Goal: Task Accomplishment & Management: Complete application form

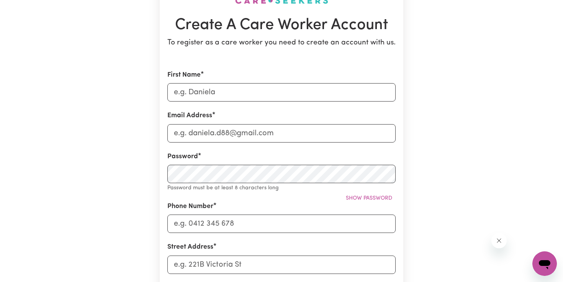
scroll to position [79, 0]
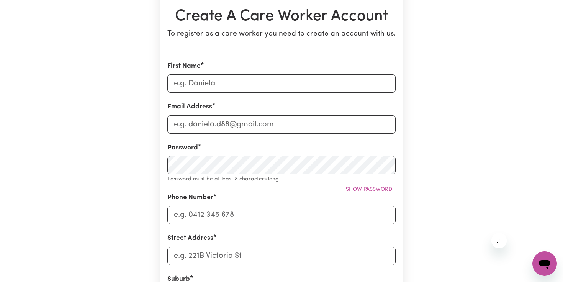
click at [283, 88] on input "First Name" at bounding box center [281, 83] width 228 height 18
type input "Indira"
type input "[EMAIL_ADDRESS][DOMAIN_NAME]"
type input "0450554278"
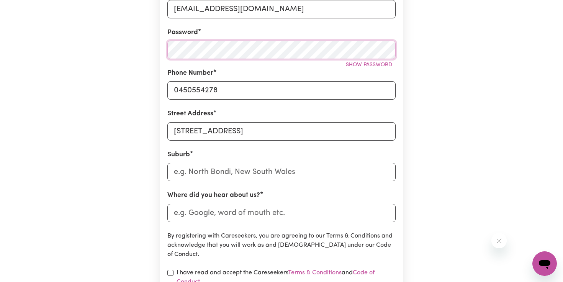
scroll to position [205, 0]
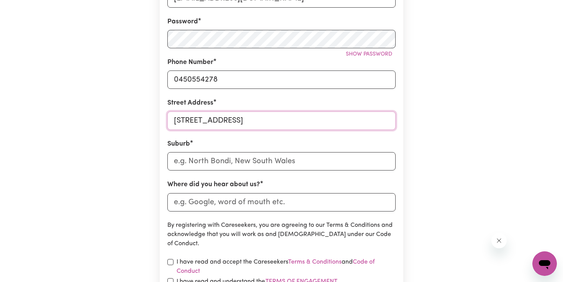
drag, startPoint x: 385, startPoint y: 121, endPoint x: 166, endPoint y: 121, distance: 218.5
click at [166, 121] on section "Create A Care Worker Account To register as a care worker you need to create an…" at bounding box center [282, 97] width 244 height 501
type input "[STREET_ADDRESS]"
click at [227, 158] on input "text" at bounding box center [281, 161] width 228 height 18
type input "[PERSON_NAME]"
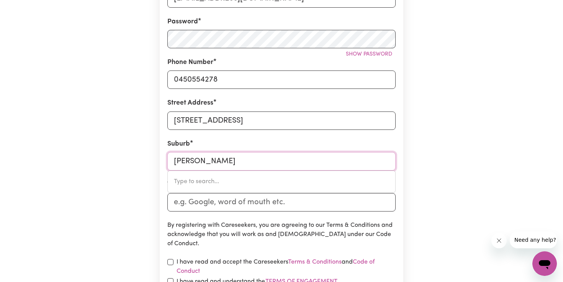
type input "[PERSON_NAME][GEOGRAPHIC_DATA], 6258"
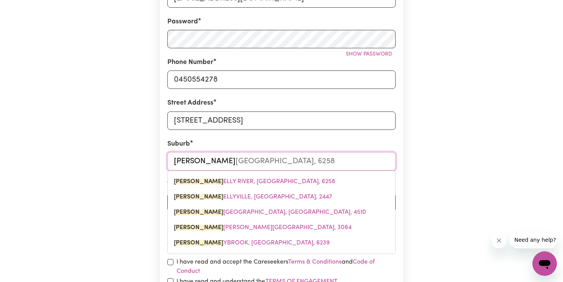
type input "[PERSON_NAME]"
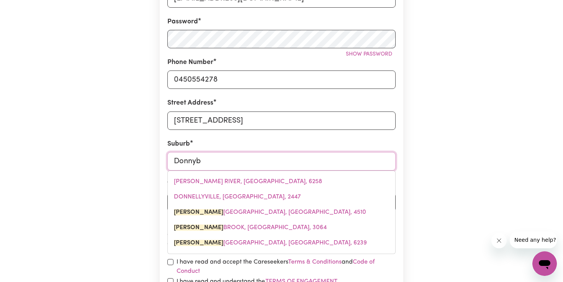
type input "Donnybr"
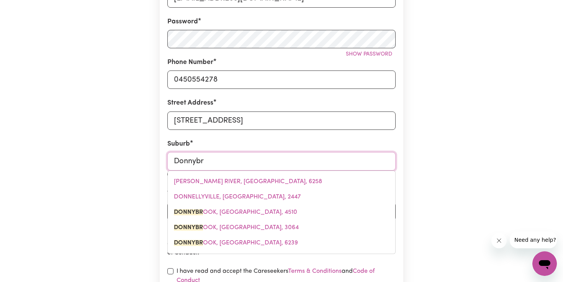
type input "DonnybrOOK, [GEOGRAPHIC_DATA], 4510"
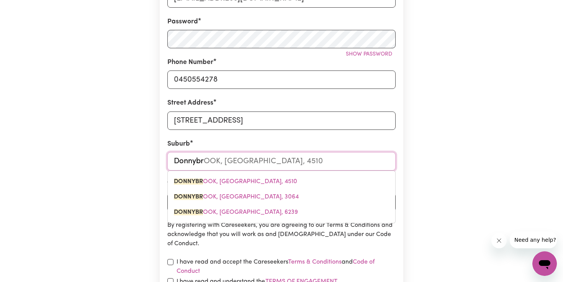
type input "Donnybro"
type input "DonnybroOK, [GEOGRAPHIC_DATA], 4510"
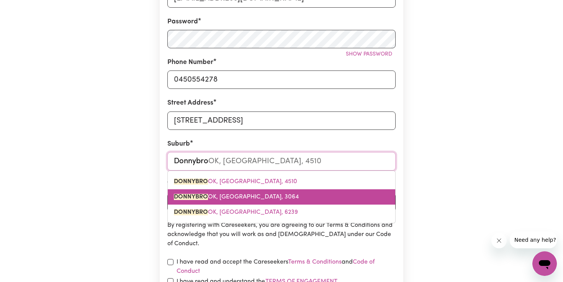
click at [235, 202] on link "DONNYBRO OK, [GEOGRAPHIC_DATA], 3064" at bounding box center [282, 196] width 228 height 15
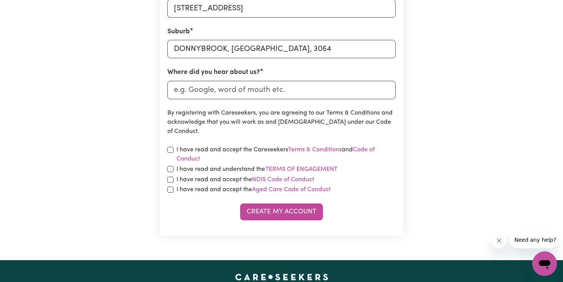
scroll to position [338, 0]
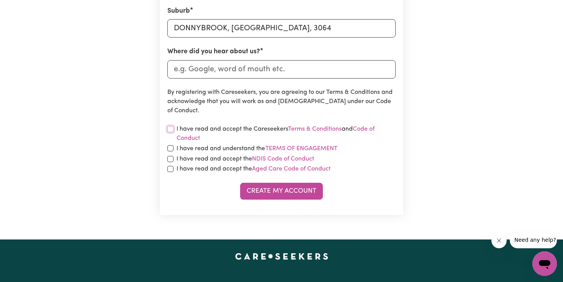
click at [172, 129] on input "checkbox" at bounding box center [170, 129] width 6 height 6
checkbox input "true"
click at [173, 149] on input "checkbox" at bounding box center [170, 148] width 6 height 6
checkbox input "true"
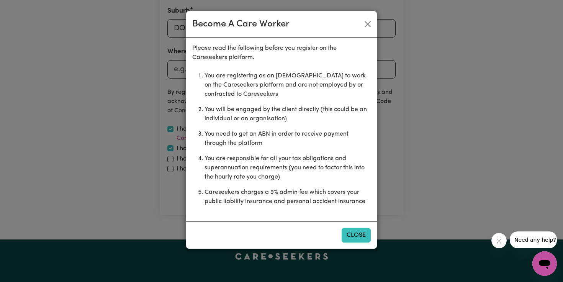
click at [358, 239] on button "Close" at bounding box center [356, 235] width 29 height 15
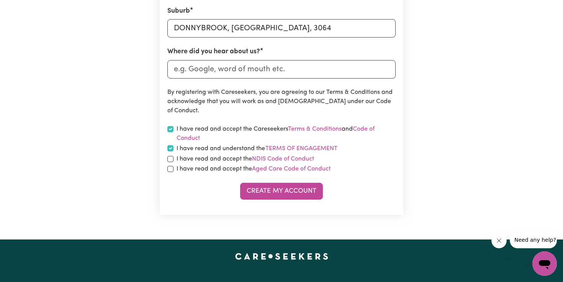
click at [223, 150] on label "I have read and understand the Terms of Engagement" at bounding box center [257, 149] width 161 height 10
click at [265, 150] on button "Terms of Engagement" at bounding box center [301, 149] width 73 height 10
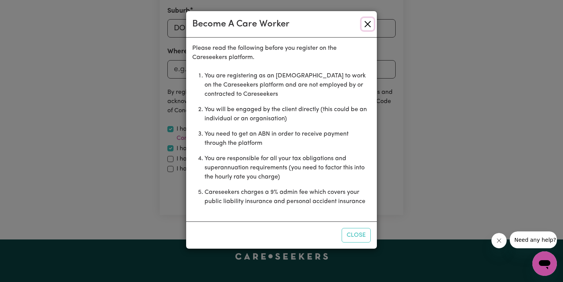
click at [366, 25] on button "Close" at bounding box center [368, 24] width 12 height 12
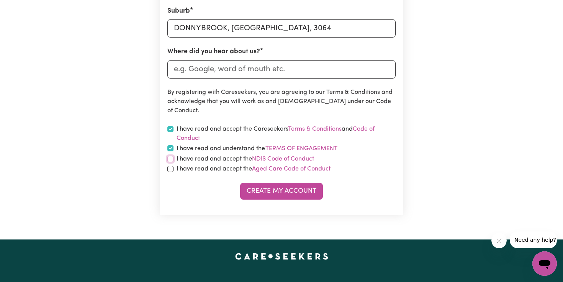
click at [172, 159] on input "checkbox" at bounding box center [170, 159] width 6 height 6
checkbox input "true"
click at [171, 170] on input "checkbox" at bounding box center [170, 169] width 6 height 6
checkbox input "true"
drag, startPoint x: 286, startPoint y: 193, endPoint x: 299, endPoint y: 74, distance: 119.6
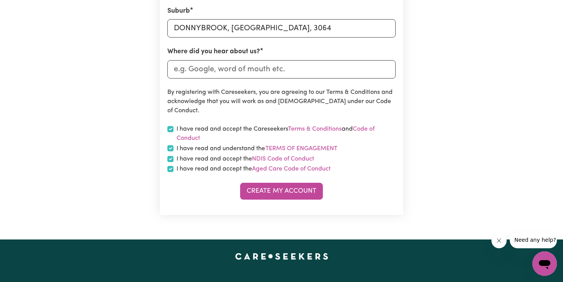
click at [299, 74] on form "First Name [PERSON_NAME] Email Address [EMAIL_ADDRESS][DOMAIN_NAME] Password Sh…" at bounding box center [281, 0] width 228 height 397
click at [299, 74] on input "Where did you hear about us?" at bounding box center [281, 69] width 228 height 18
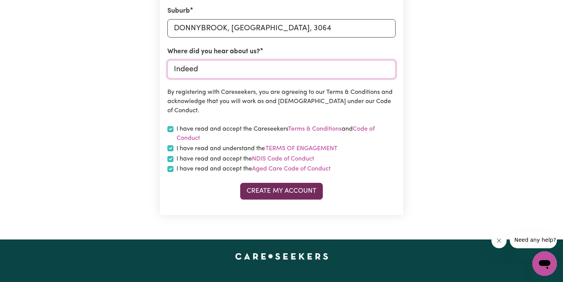
type input "Indeed"
click at [288, 186] on button "Create My Account" at bounding box center [281, 191] width 83 height 17
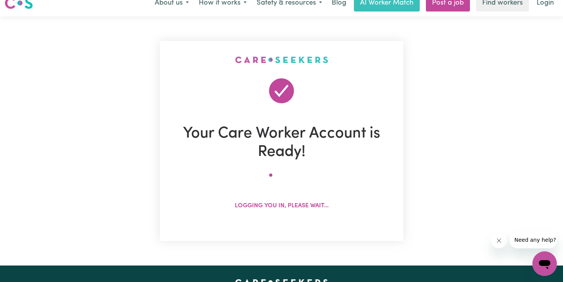
scroll to position [0, 0]
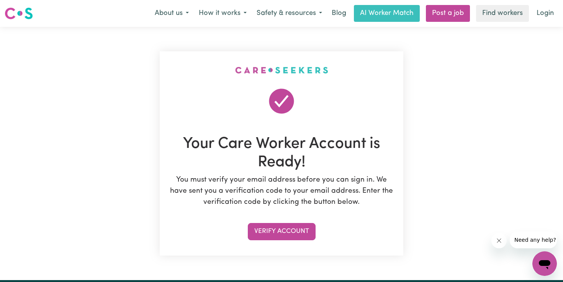
click at [283, 222] on section "Your Care Worker Account is Ready! You must verify your email address before yo…" at bounding box center [282, 153] width 244 height 204
click at [282, 231] on button "Verify Account" at bounding box center [282, 231] width 68 height 17
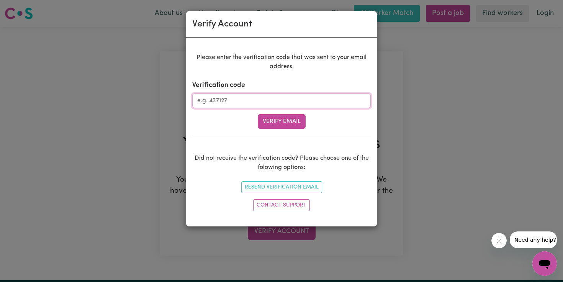
click at [281, 98] on input "Verification code" at bounding box center [281, 101] width 179 height 15
type input "783917"
click at [295, 126] on button "Verify Email" at bounding box center [282, 121] width 48 height 15
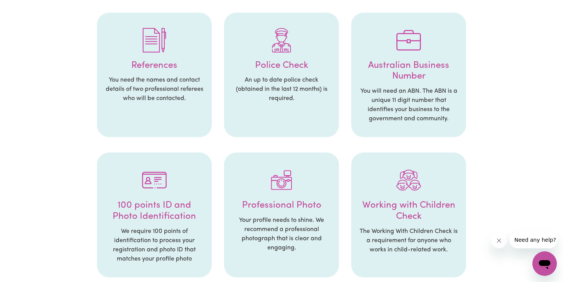
scroll to position [170, 0]
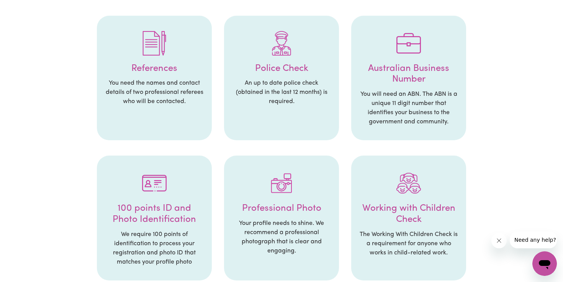
click at [191, 90] on p "You need the names and contact details of two professional referees who will be…" at bounding box center [155, 93] width 100 height 28
click at [166, 56] on div at bounding box center [155, 43] width 100 height 40
click at [308, 52] on div at bounding box center [282, 43] width 100 height 40
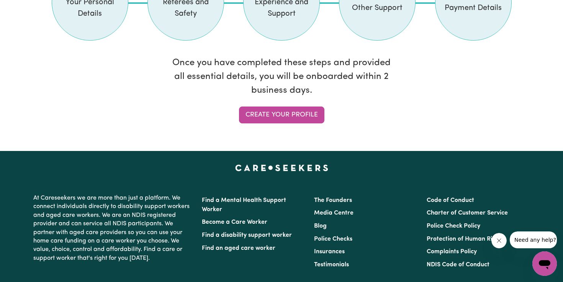
scroll to position [721, 0]
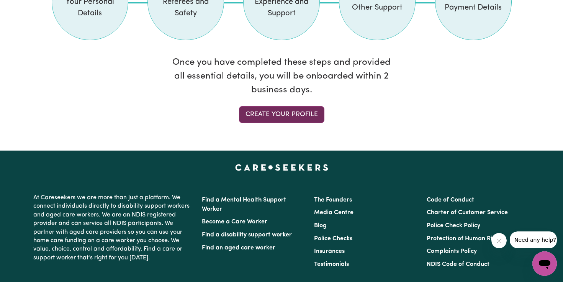
click at [289, 118] on link "Create your profile" at bounding box center [281, 114] width 85 height 17
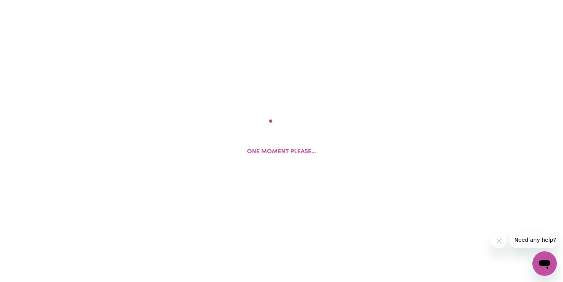
select select "Studying a healthcare related degree or qualification"
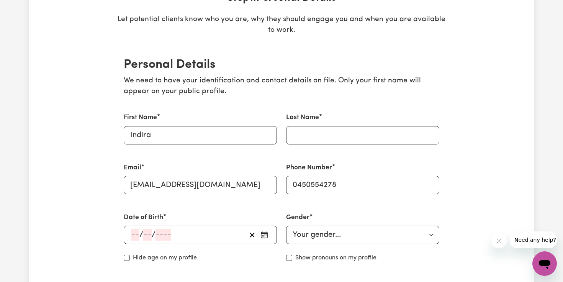
scroll to position [145, 0]
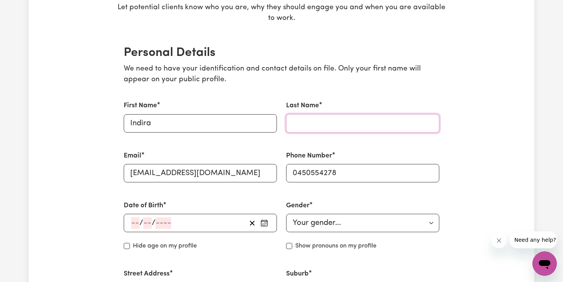
click at [302, 132] on input "Last Name" at bounding box center [362, 123] width 153 height 18
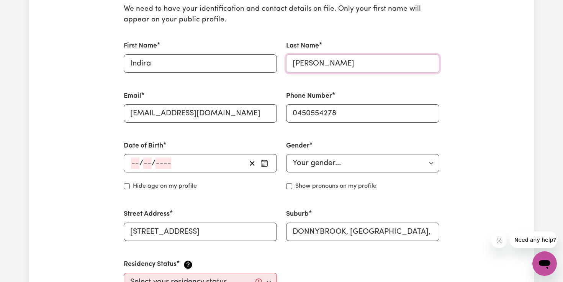
scroll to position [225, 0]
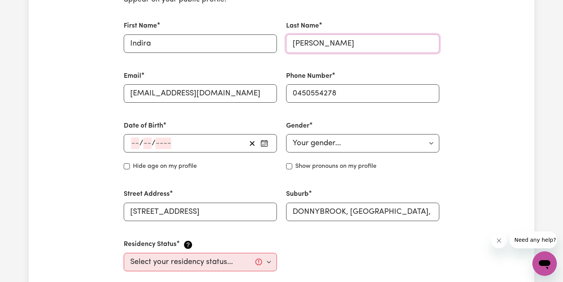
type input "[PERSON_NAME]"
click at [133, 145] on input "number" at bounding box center [135, 143] width 8 height 11
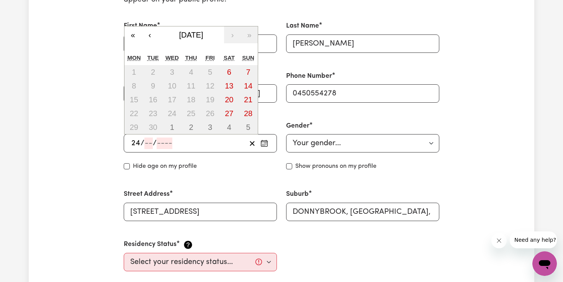
click at [137, 144] on input "24" at bounding box center [136, 143] width 10 height 11
type input "25"
type input "09"
type input "199"
type input "[DATE]"
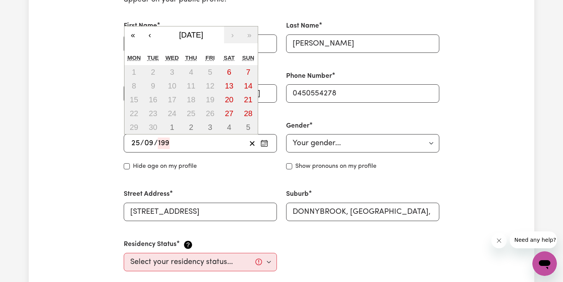
type input "9"
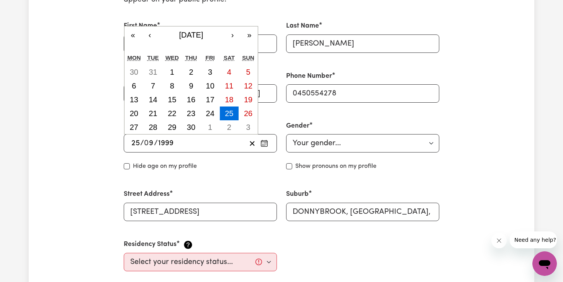
type input "1999"
click at [140, 177] on div "Date of Birth [DEMOGRAPHIC_DATA] 25 / 0 9 / [DEMOGRAPHIC_DATA] « ‹ [DATE] › » M…" at bounding box center [200, 146] width 163 height 68
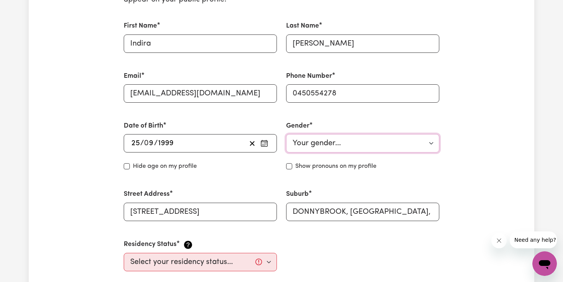
click at [302, 149] on select "Your gender... [DEMOGRAPHIC_DATA] [DEMOGRAPHIC_DATA] [DEMOGRAPHIC_DATA] Other P…" at bounding box center [362, 143] width 153 height 18
select select "[DEMOGRAPHIC_DATA]"
click at [286, 134] on select "Your gender... [DEMOGRAPHIC_DATA] [DEMOGRAPHIC_DATA] [DEMOGRAPHIC_DATA] Other P…" at bounding box center [362, 143] width 153 height 18
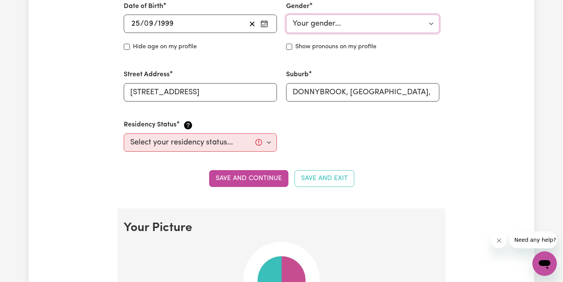
scroll to position [351, 0]
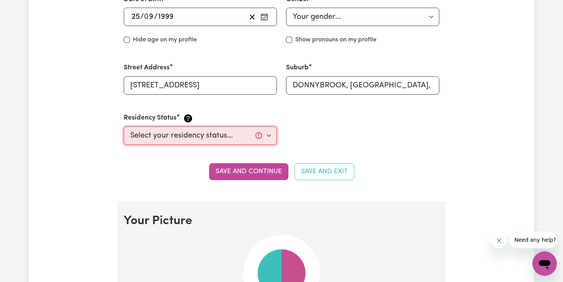
click at [260, 141] on select "Select your residency status... [DEMOGRAPHIC_DATA] citizen Australian PR [DEMOG…" at bounding box center [200, 135] width 153 height 18
select select "[DEMOGRAPHIC_DATA] Citizen"
click at [124, 126] on select "Select your residency status... [DEMOGRAPHIC_DATA] citizen Australian PR [DEMOG…" at bounding box center [200, 135] width 153 height 18
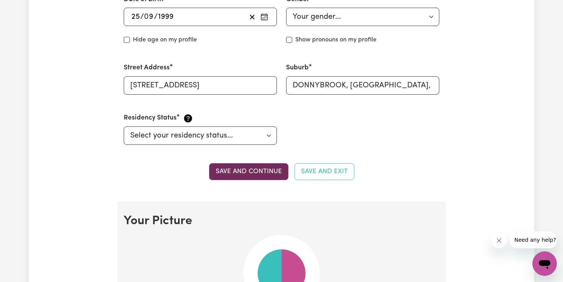
click at [251, 172] on button "Save and continue" at bounding box center [248, 171] width 79 height 17
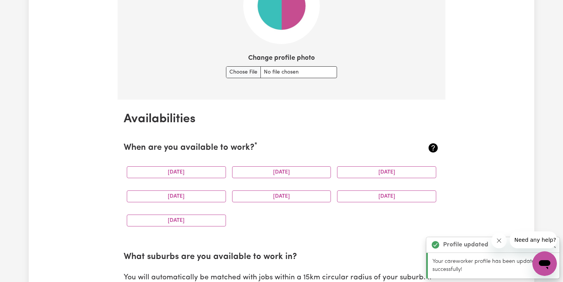
scroll to position [637, 0]
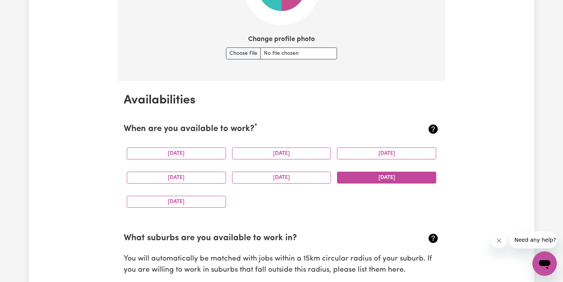
click at [384, 182] on button "[DATE]" at bounding box center [386, 178] width 99 height 12
click at [212, 209] on div "[DATE]" at bounding box center [176, 202] width 105 height 24
click at [205, 203] on button "[DATE]" at bounding box center [176, 202] width 99 height 12
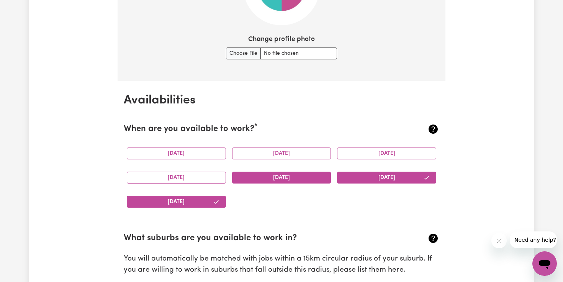
click at [261, 178] on button "[DATE]" at bounding box center [281, 178] width 99 height 12
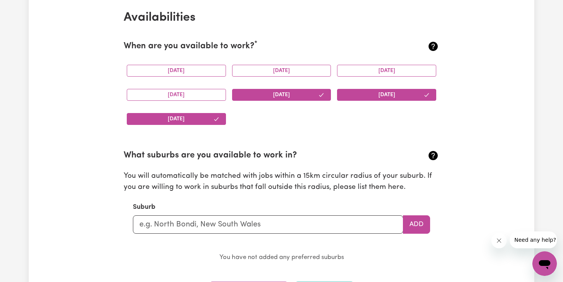
scroll to position [718, 0]
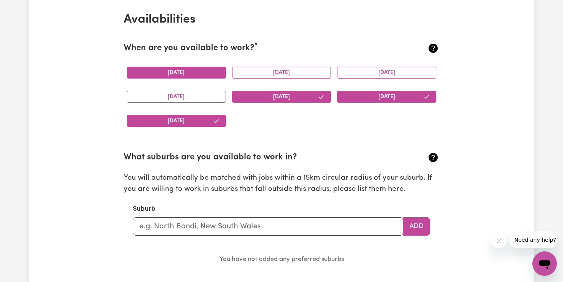
click at [207, 68] on button "[DATE]" at bounding box center [176, 73] width 99 height 12
click at [270, 73] on button "[DATE]" at bounding box center [281, 73] width 99 height 12
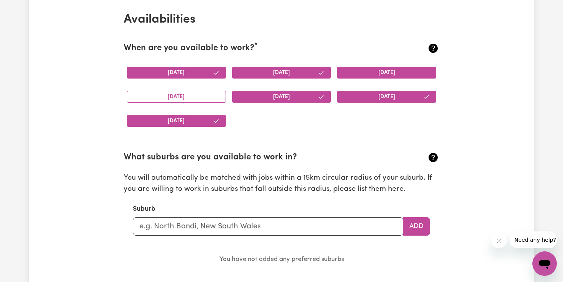
click at [382, 77] on button "[DATE]" at bounding box center [386, 73] width 99 height 12
click at [208, 102] on button "[DATE]" at bounding box center [176, 97] width 99 height 12
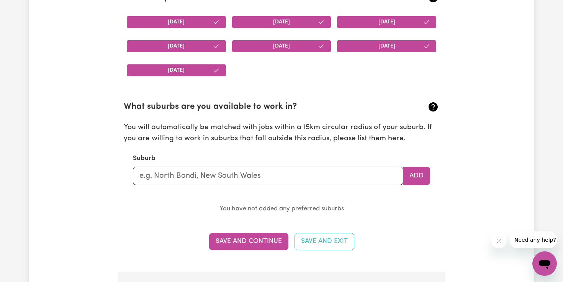
scroll to position [771, 0]
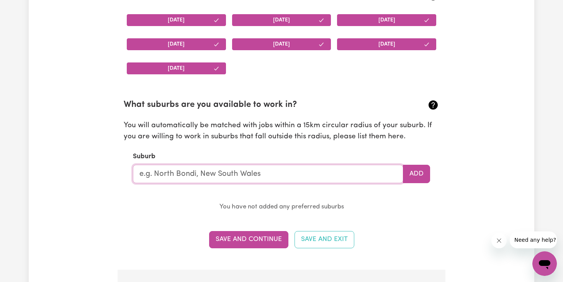
click at [357, 168] on input "text" at bounding box center [268, 174] width 271 height 18
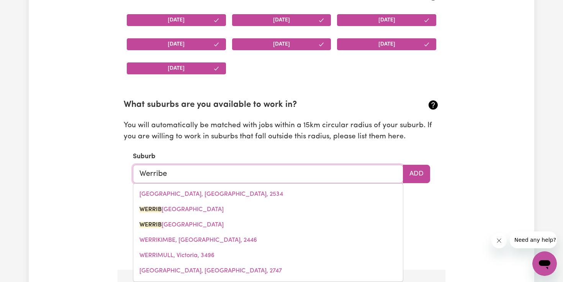
type input "Werribee"
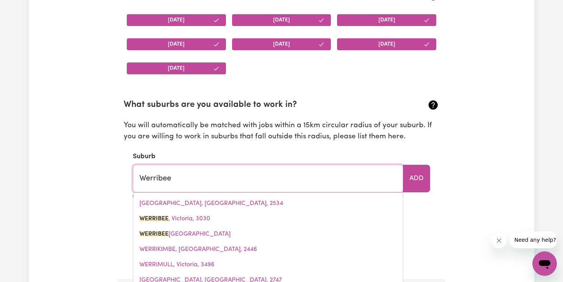
type input "Werribee, Victoria, 3030"
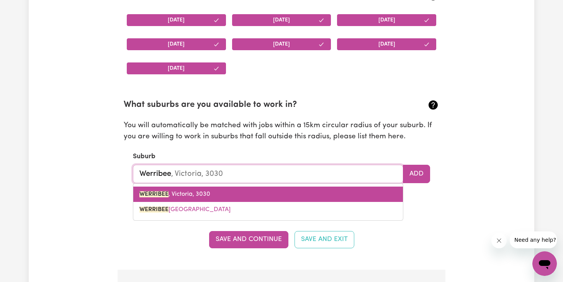
click at [315, 197] on link "WERRIBEE , [GEOGRAPHIC_DATA], 3030" at bounding box center [268, 194] width 270 height 15
type input "WERRIBEE, [GEOGRAPHIC_DATA], 3030"
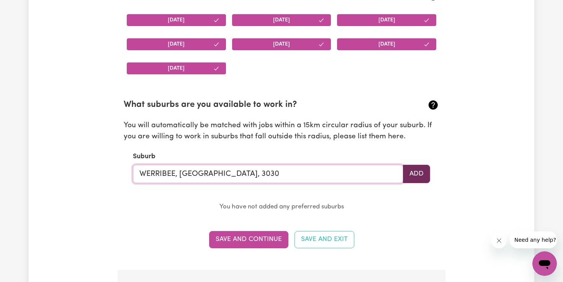
type input "WERRIBEE, [GEOGRAPHIC_DATA], 3030"
click at [426, 169] on button "Add" at bounding box center [416, 174] width 27 height 18
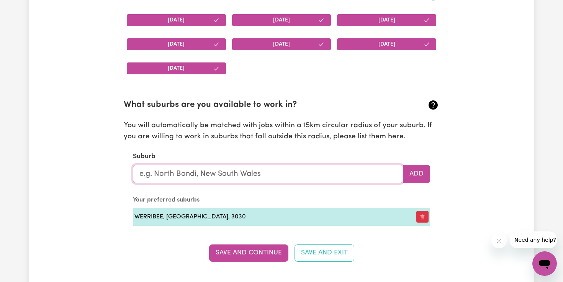
click at [321, 172] on input "text" at bounding box center [268, 174] width 271 height 18
type input "Wyn"
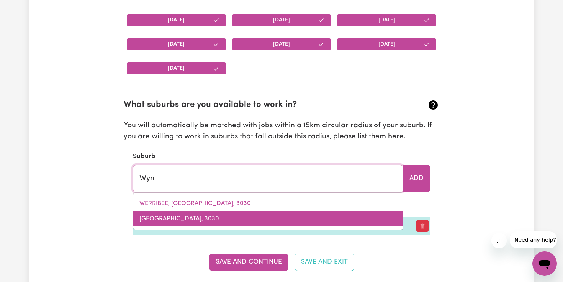
type input "WynARKA, [GEOGRAPHIC_DATA], 5306"
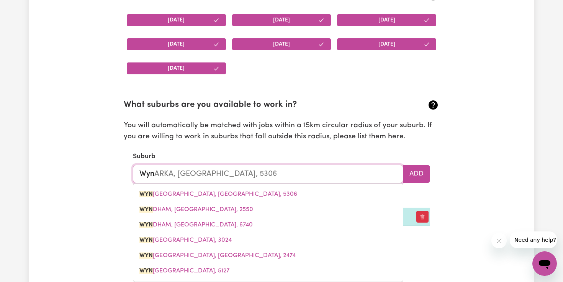
type input "Wynd"
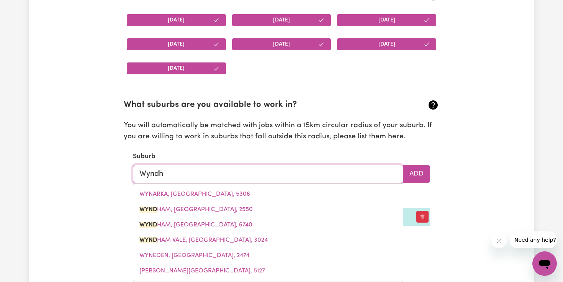
type input "Wyndha"
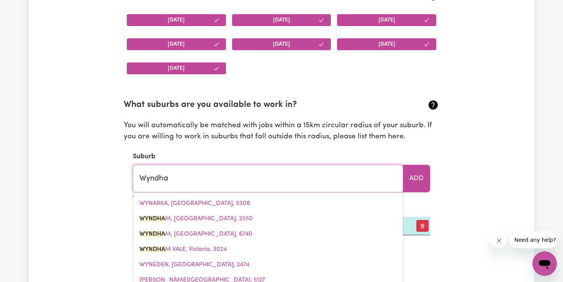
type input "WyndhaM, [GEOGRAPHIC_DATA], 2550"
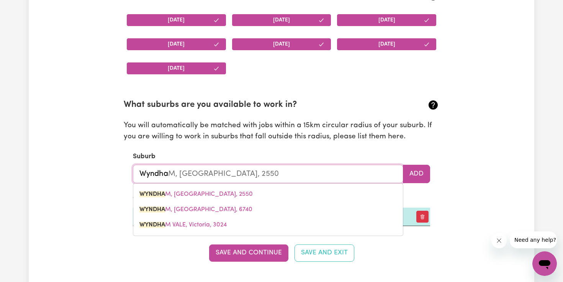
type input "Wyndha"
click at [168, 264] on section "Availabilities When are you available to work? * [DATE] [DATE] [DATE] [DATE] [D…" at bounding box center [282, 115] width 328 height 336
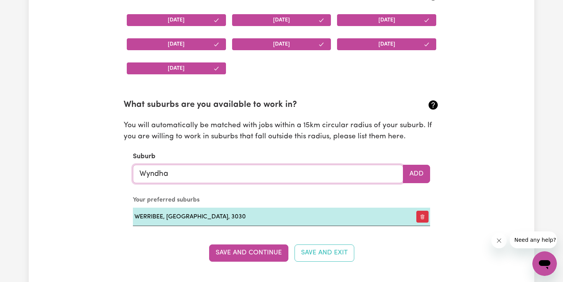
type input "WyndhaM, [GEOGRAPHIC_DATA], 2550"
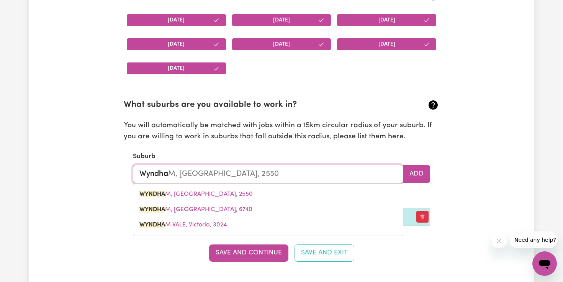
click at [174, 174] on input "Wyndha" at bounding box center [268, 174] width 271 height 18
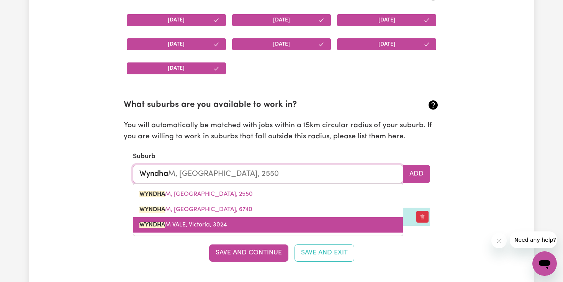
click at [153, 221] on link "WYNDHA M VALE, [GEOGRAPHIC_DATA], 3024" at bounding box center [268, 224] width 270 height 15
type input "WYNDHAM VALE, [GEOGRAPHIC_DATA], 3024"
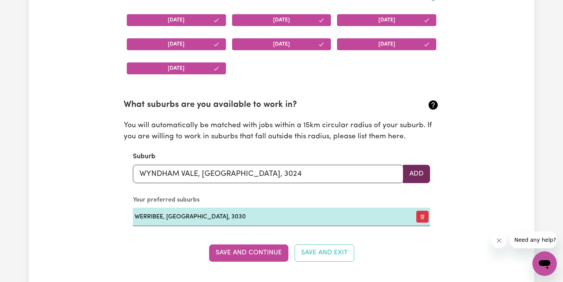
click at [410, 174] on button "Add" at bounding box center [416, 174] width 27 height 18
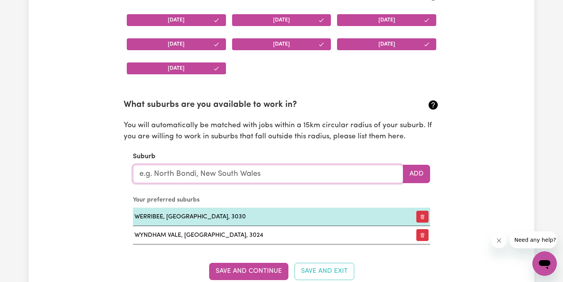
click at [315, 175] on input "text" at bounding box center [268, 174] width 271 height 18
type input "Poin"
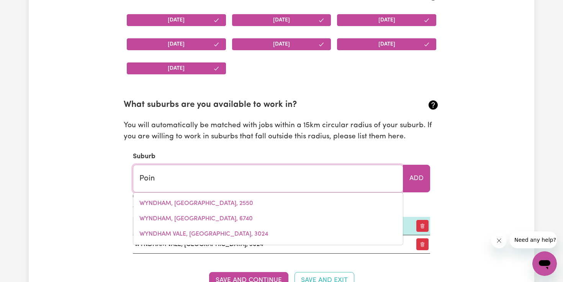
type input "PoinT ARKWRIGHT, [GEOGRAPHIC_DATA], 4573"
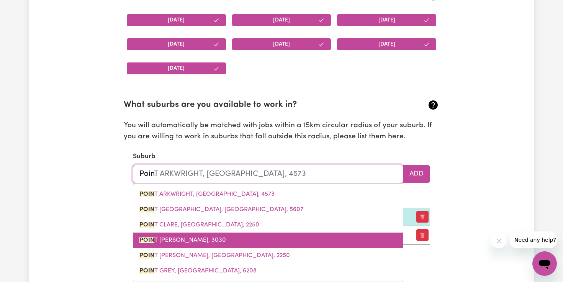
click at [230, 241] on link "POIN T [PERSON_NAME][GEOGRAPHIC_DATA], 3030" at bounding box center [268, 240] width 270 height 15
type input "[GEOGRAPHIC_DATA][PERSON_NAME]"
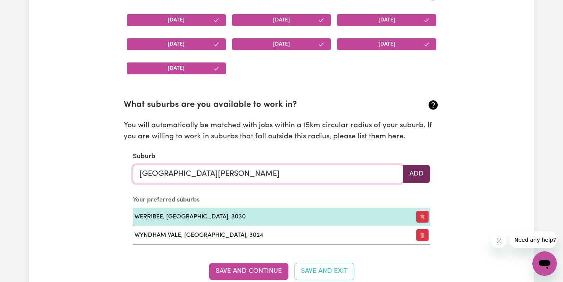
type input "[GEOGRAPHIC_DATA][PERSON_NAME]"
click at [419, 177] on button "Add" at bounding box center [416, 174] width 27 height 18
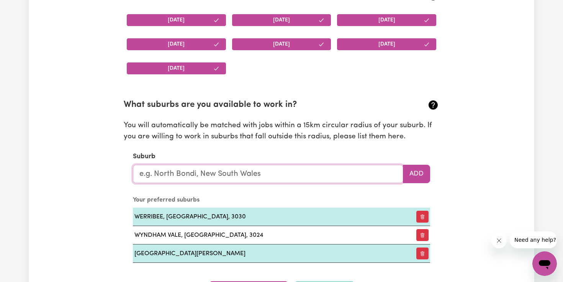
click at [253, 177] on input "text" at bounding box center [268, 174] width 271 height 18
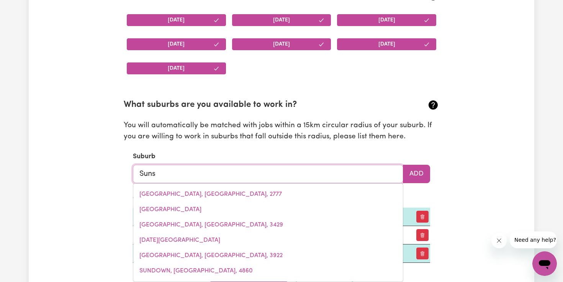
type input "Sunsh"
type input "SunshINE, [GEOGRAPHIC_DATA], 2264"
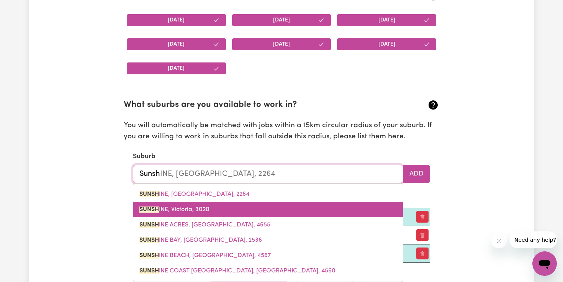
click at [174, 211] on span "SUNSH INE, [GEOGRAPHIC_DATA], 3020" at bounding box center [175, 210] width 70 height 6
type input "SUNSHINE, [GEOGRAPHIC_DATA], 3020"
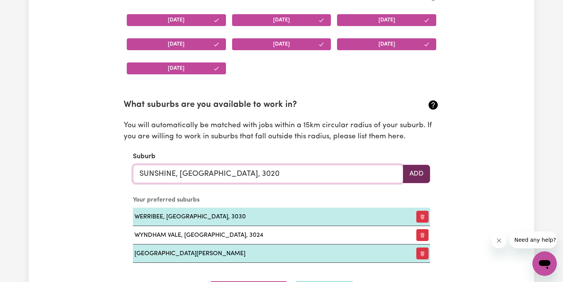
type input "SUNSHINE, [GEOGRAPHIC_DATA], 3020"
click at [411, 170] on button "Add" at bounding box center [416, 174] width 27 height 18
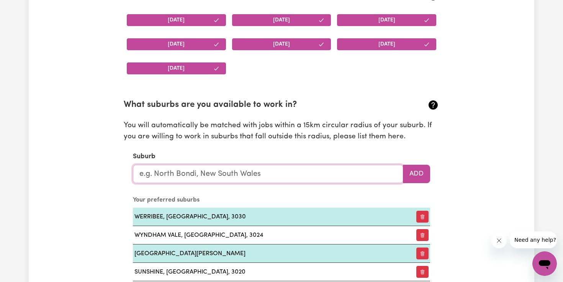
click at [321, 168] on input "text" at bounding box center [268, 174] width 271 height 18
type input "tru"
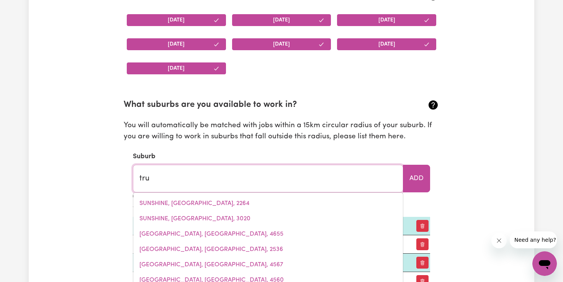
type input "truGANINA, [GEOGRAPHIC_DATA], 3029"
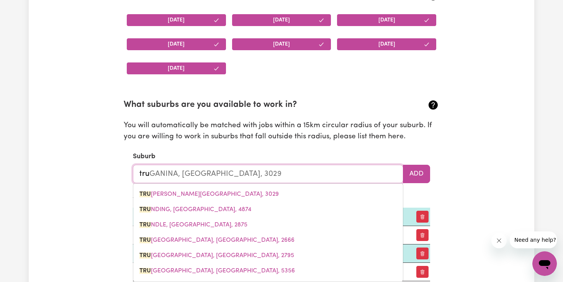
type input "trug"
type input "trugANINA, [GEOGRAPHIC_DATA], 3029"
type input "trugu"
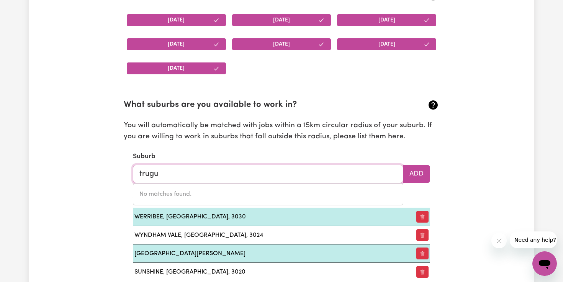
type input "trug"
type input "trugANINA, [GEOGRAPHIC_DATA], 3029"
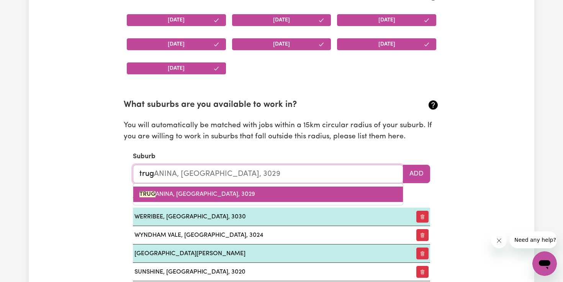
click at [309, 195] on link "TRUG [PERSON_NAME], [GEOGRAPHIC_DATA], 3029" at bounding box center [268, 194] width 270 height 15
type input "TRUGANINA, [GEOGRAPHIC_DATA], 3029"
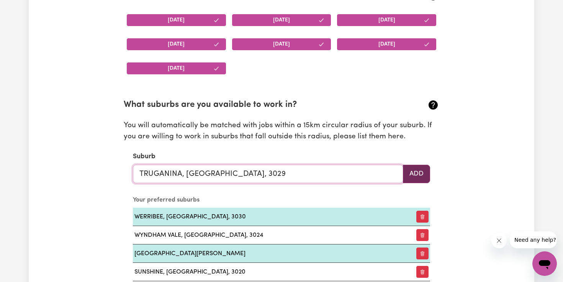
type input "TRUGANINA, [GEOGRAPHIC_DATA], 3029"
click at [420, 170] on button "Add" at bounding box center [416, 174] width 27 height 18
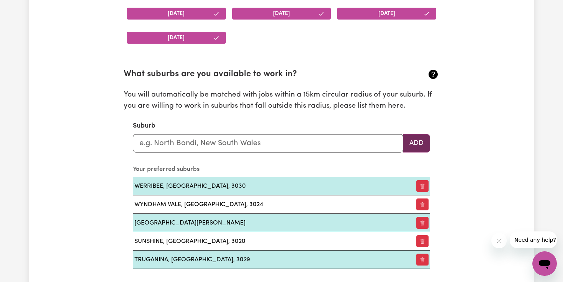
scroll to position [805, 0]
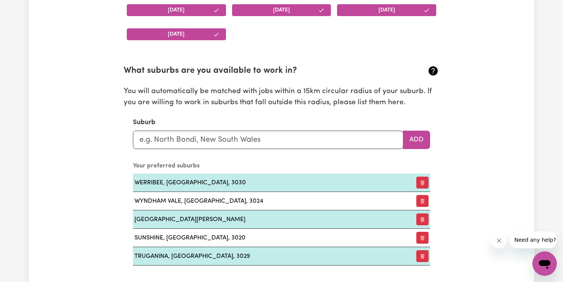
click at [305, 130] on div "Suburb Add" at bounding box center [281, 133] width 297 height 31
click at [302, 141] on input "text" at bounding box center [268, 140] width 271 height 18
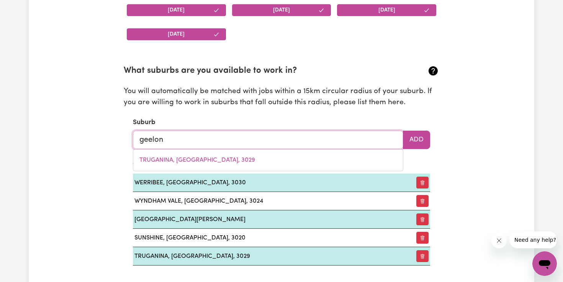
type input "geelong"
type input "geelong, [GEOGRAPHIC_DATA], 3220"
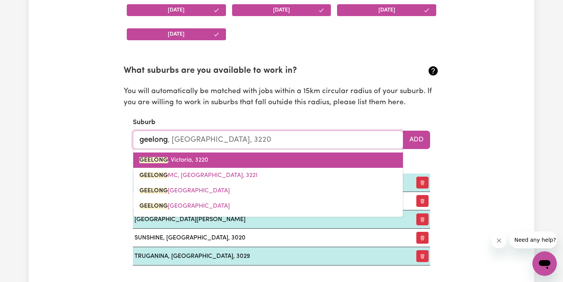
click at [186, 163] on span "GEELONG , [GEOGRAPHIC_DATA], 3220" at bounding box center [174, 160] width 69 height 6
type input "GEELONG, [GEOGRAPHIC_DATA], 3220"
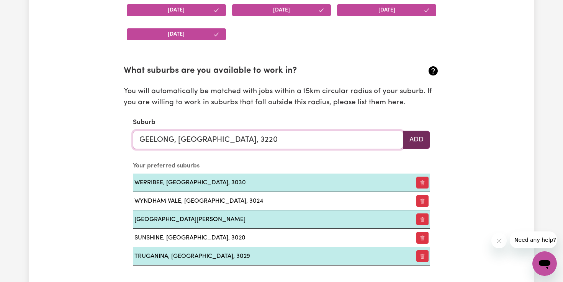
type input "GEELONG, [GEOGRAPHIC_DATA], 3220"
click at [410, 136] on button "Add" at bounding box center [416, 140] width 27 height 18
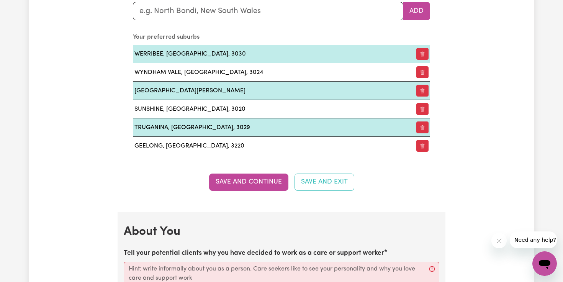
scroll to position [940, 0]
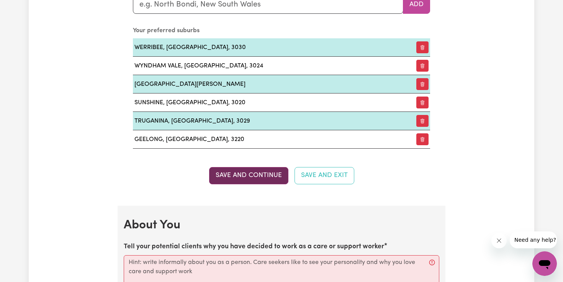
click at [275, 178] on button "Save and Continue" at bounding box center [248, 175] width 79 height 17
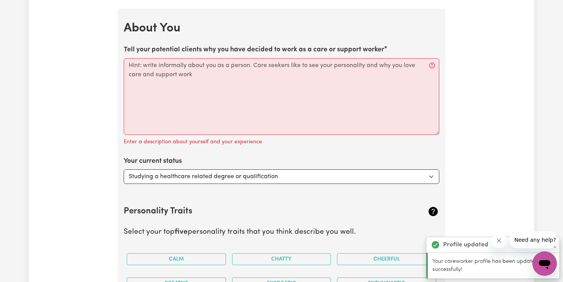
scroll to position [1146, 0]
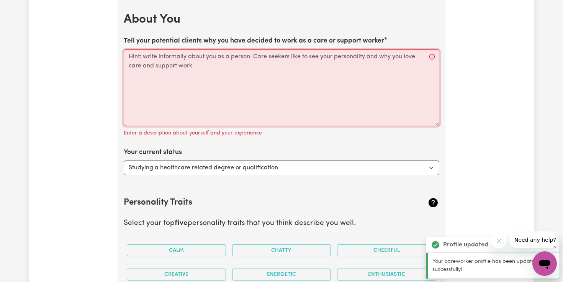
click at [215, 95] on textarea "Tell your potential clients why you have decided to work as a care or support w…" at bounding box center [282, 87] width 316 height 77
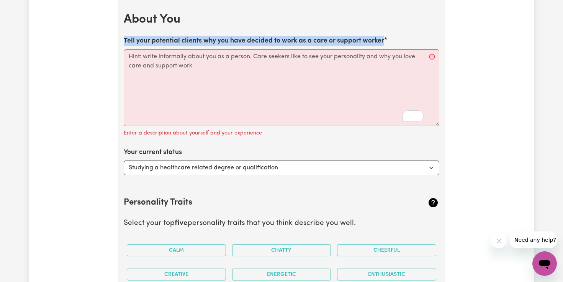
drag, startPoint x: 382, startPoint y: 40, endPoint x: 234, endPoint y: 31, distance: 148.6
copy label "Tell your potential clients why you have decided to work as a care or support w…"
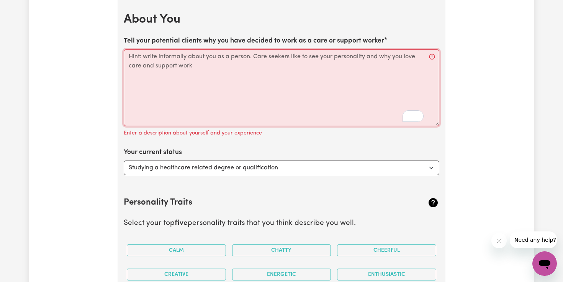
click at [255, 115] on textarea "Tell your potential clients why you have decided to work as a care or support w…" at bounding box center [282, 87] width 316 height 77
paste textarea "I chose to work as a care and support worker because I genuinely enjoy helping …"
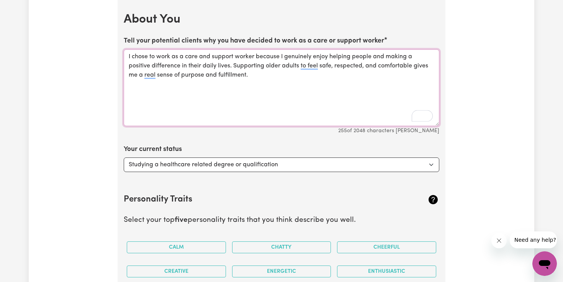
click at [313, 67] on textarea "I chose to work as a care and support worker because I genuinely enjoy helping …" at bounding box center [282, 87] width 316 height 77
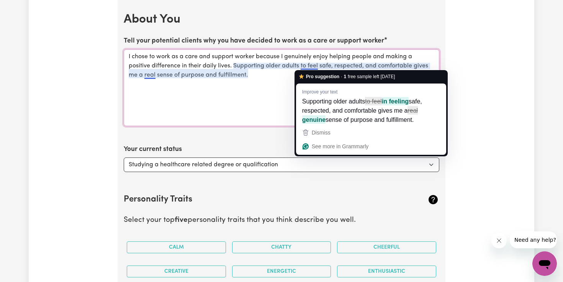
type textarea "I chose to work as a care and support worker because I genuinely enjoy helping …"
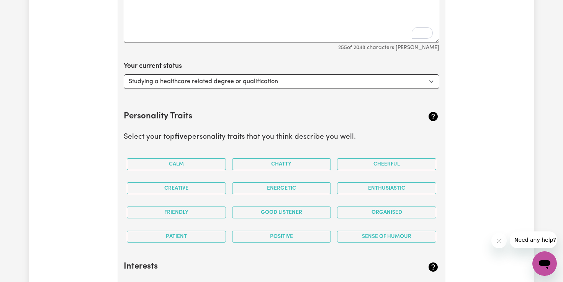
scroll to position [1231, 0]
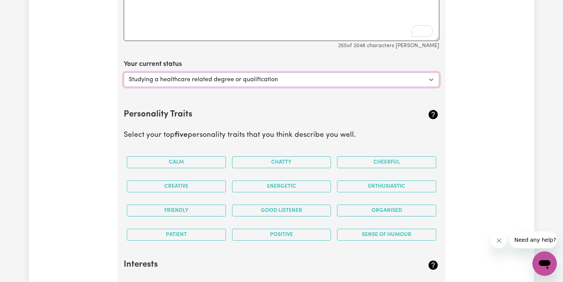
click at [337, 82] on select "Select... Studying a healthcare related degree or qualification Studying a non-…" at bounding box center [282, 79] width 316 height 15
select select "Looking for extra work to fill my week and/or weekends"
click at [124, 72] on select "Select... Studying a healthcare related degree or qualification Studying a non-…" at bounding box center [282, 79] width 316 height 15
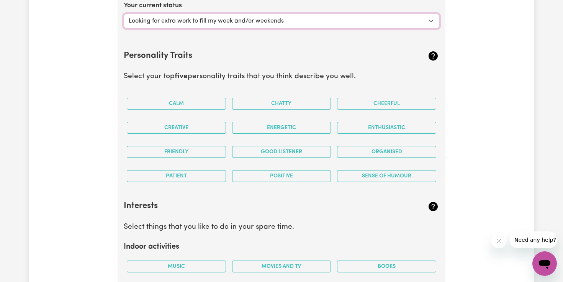
scroll to position [1294, 0]
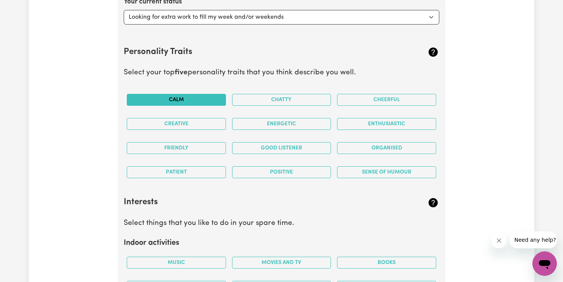
click at [197, 103] on button "Calm" at bounding box center [176, 100] width 99 height 12
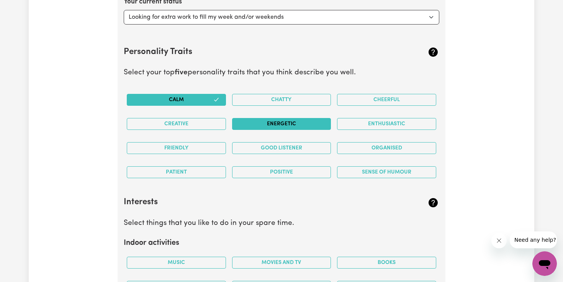
click at [303, 125] on button "Energetic" at bounding box center [281, 124] width 99 height 12
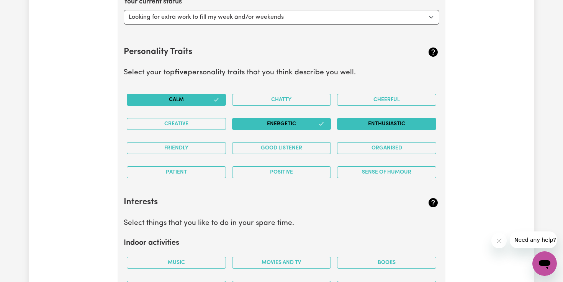
click at [363, 124] on button "Enthusiastic" at bounding box center [386, 124] width 99 height 12
click at [300, 148] on button "Good Listener" at bounding box center [281, 148] width 99 height 12
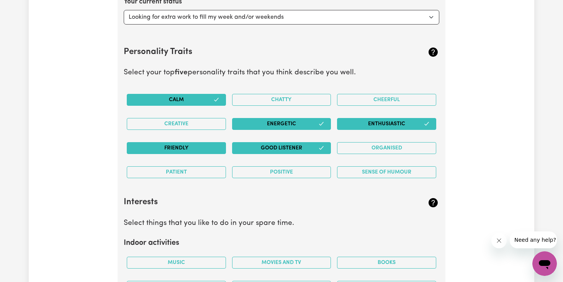
click at [196, 149] on button "Friendly" at bounding box center [176, 148] width 99 height 12
click at [254, 173] on button "Positive" at bounding box center [281, 172] width 99 height 12
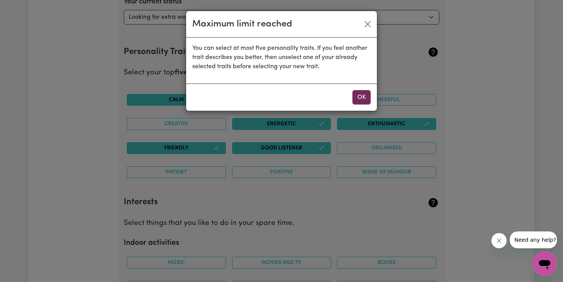
click at [358, 97] on button "OK" at bounding box center [362, 97] width 18 height 15
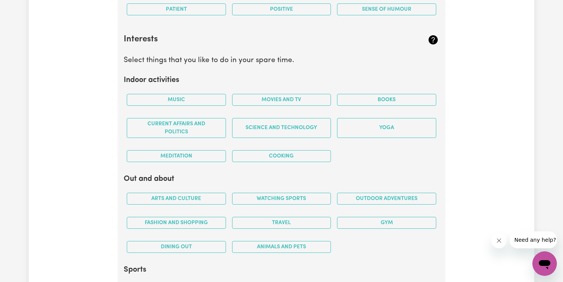
scroll to position [1458, 0]
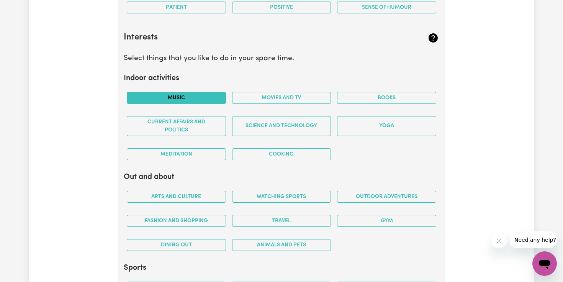
click at [199, 97] on button "Music" at bounding box center [176, 98] width 99 height 12
click at [271, 96] on button "Movies and TV" at bounding box center [281, 98] width 99 height 12
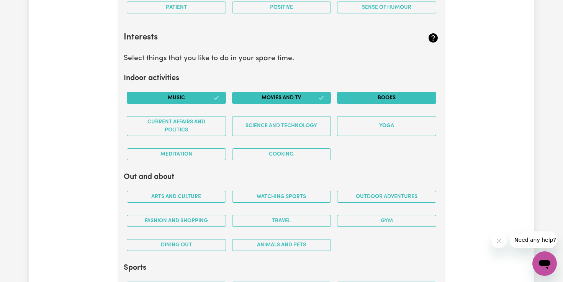
click at [371, 94] on button "Books" at bounding box center [386, 98] width 99 height 12
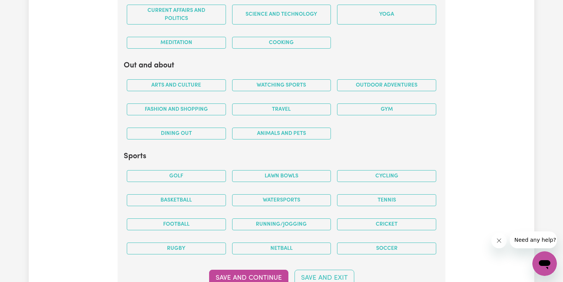
scroll to position [1576, 0]
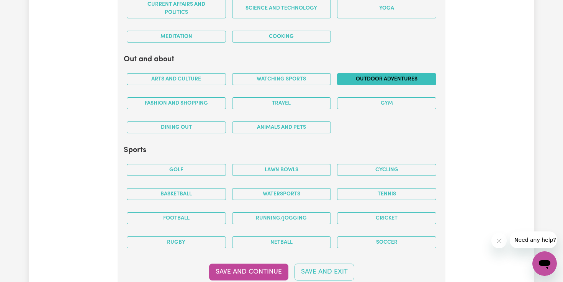
click at [376, 79] on button "Outdoor adventures" at bounding box center [386, 79] width 99 height 12
click at [318, 97] on button "Travel" at bounding box center [281, 103] width 99 height 12
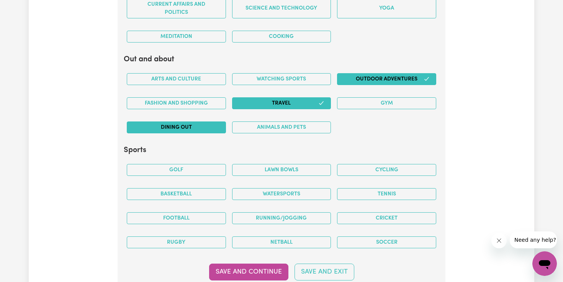
click at [198, 132] on button "Dining out" at bounding box center [176, 127] width 99 height 12
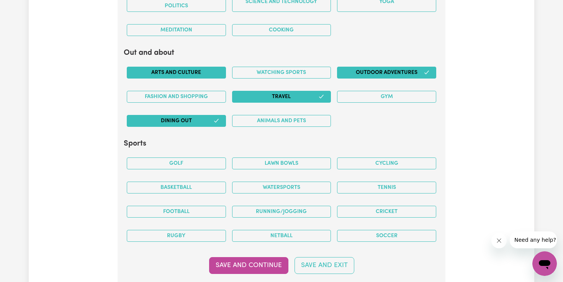
click at [205, 76] on button "Arts and Culture" at bounding box center [176, 73] width 99 height 12
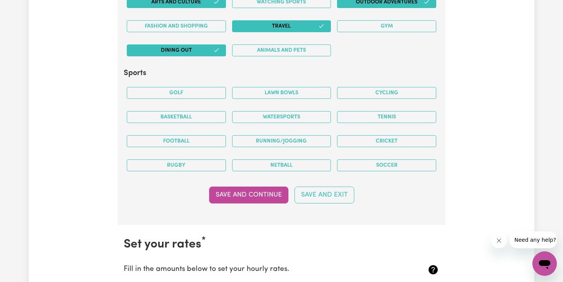
scroll to position [1653, 0]
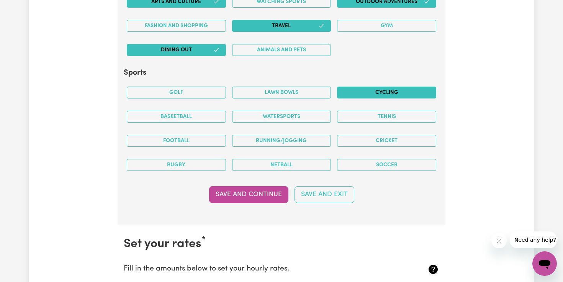
click at [379, 95] on button "Cycling" at bounding box center [386, 93] width 99 height 12
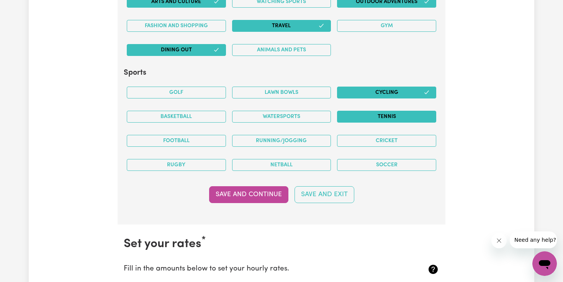
click at [376, 115] on button "Tennis" at bounding box center [386, 117] width 99 height 12
click at [284, 140] on button "Running/Jogging" at bounding box center [281, 141] width 99 height 12
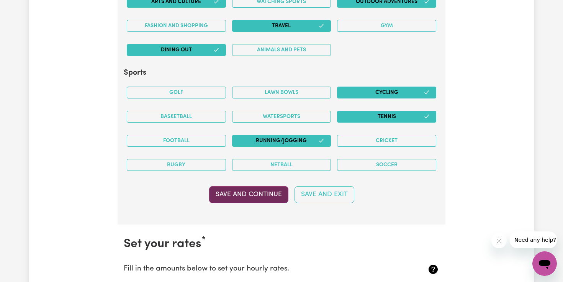
click at [261, 191] on button "Save and Continue" at bounding box center [248, 194] width 79 height 17
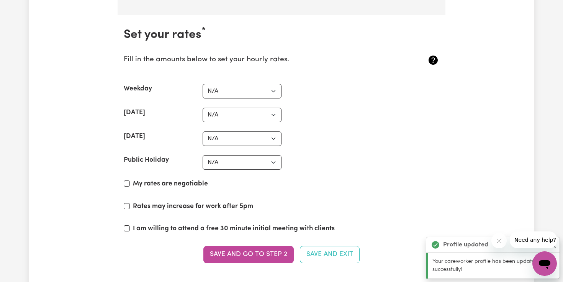
scroll to position [1878, 0]
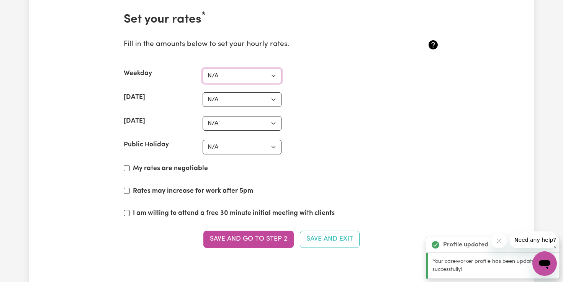
click at [246, 80] on select "N/A $37 $38 $39 $40 $41 $42 $43 $44 $45 $46 $47 $48 $49 $50 $51 $52 $53 $54 $55…" at bounding box center [242, 76] width 79 height 15
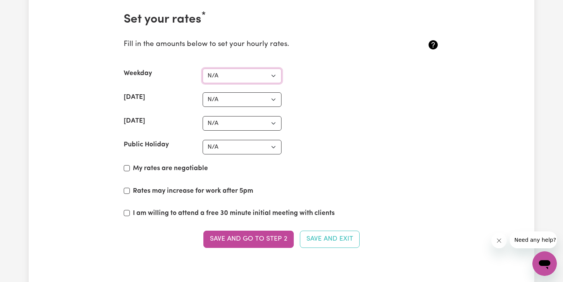
select select "40"
click at [203, 69] on select "N/A $37 $38 $39 $40 $41 $42 $43 $44 $45 $46 $47 $48 $49 $50 $51 $52 $53 $54 $55…" at bounding box center [242, 76] width 79 height 15
click at [239, 100] on select "N/A $37 $38 $39 $40 $41 $42 $43 $44 $45 $46 $47 $48 $49 $50 $51 $52 $53 $54 $55…" at bounding box center [242, 99] width 79 height 15
select select "55"
click at [203, 92] on select "N/A $37 $38 $39 $40 $41 $42 $43 $44 $45 $46 $47 $48 $49 $50 $51 $52 $53 $54 $55…" at bounding box center [242, 99] width 79 height 15
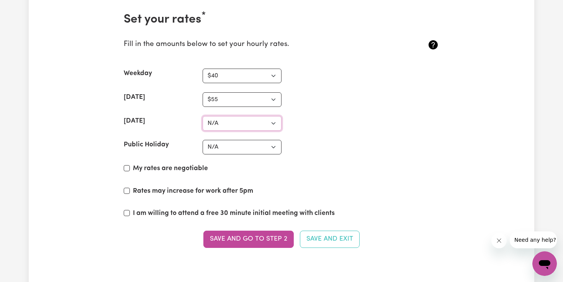
click at [240, 125] on select "N/A $37 $38 $39 $40 $41 $42 $43 $44 $45 $46 $47 $48 $49 $50 $51 $52 $53 $54 $55…" at bounding box center [242, 123] width 79 height 15
select select "60"
click at [203, 116] on select "N/A $37 $38 $39 $40 $41 $42 $43 $44 $45 $46 $47 $48 $49 $50 $51 $52 $53 $54 $55…" at bounding box center [242, 123] width 79 height 15
click at [234, 151] on select "N/A $37 $38 $39 $40 $41 $42 $43 $44 $45 $46 $47 $48 $49 $50 $51 $52 $53 $54 $55…" at bounding box center [242, 147] width 79 height 15
select select "70"
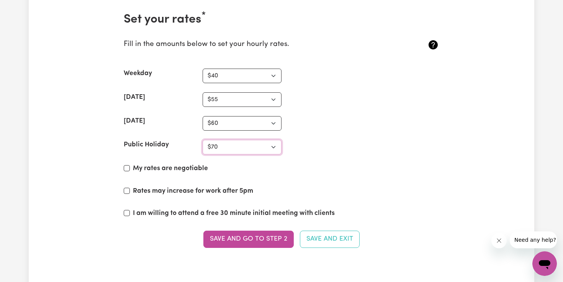
click at [203, 140] on select "N/A $37 $38 $39 $40 $41 $42 $43 $44 $45 $46 $47 $48 $49 $50 $51 $52 $53 $54 $55…" at bounding box center [242, 147] width 79 height 15
click at [324, 156] on section "Set your rates * Fill in the amounts below to set your hourly rates. Weekday N/…" at bounding box center [282, 134] width 328 height 269
click at [270, 78] on select "N/A $37 $38 $39 $40 $41 $42 $43 $44 $45 $46 $47 $48 $49 $50 $51 $52 $53 $54 $55…" at bounding box center [242, 76] width 79 height 15
select select "45"
click at [203, 69] on select "N/A $37 $38 $39 $40 $41 $42 $43 $44 $45 $46 $47 $48 $49 $50 $51 $52 $53 $54 $55…" at bounding box center [242, 76] width 79 height 15
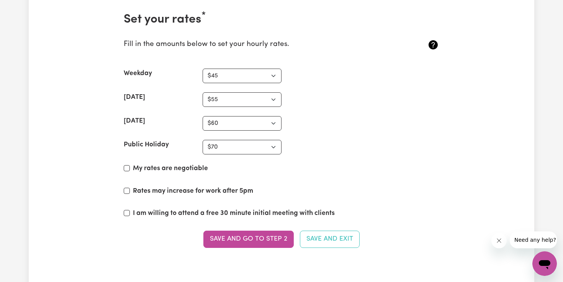
click at [375, 146] on div "Public Holiday N/A $37 $38 $39 $40 $41 $42 $43 $44 $45 $46 $47 $48 $49 $50 $51 …" at bounding box center [282, 147] width 316 height 15
click at [127, 170] on input "My rates are negotiable" at bounding box center [127, 168] width 6 height 6
checkbox input "true"
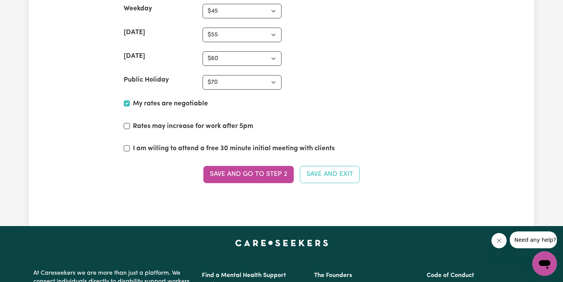
scroll to position [1944, 0]
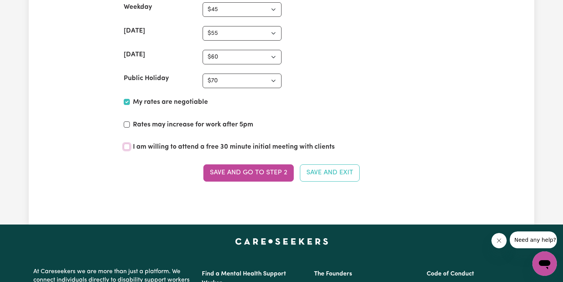
click at [126, 148] on input "I am willing to attend a free 30 minute initial meeting with clients" at bounding box center [127, 147] width 6 height 6
checkbox input "true"
click at [128, 173] on div "Save and go to Step 2 Save and Exit" at bounding box center [282, 172] width 316 height 17
click at [248, 181] on button "Save and go to Step 2" at bounding box center [249, 172] width 90 height 17
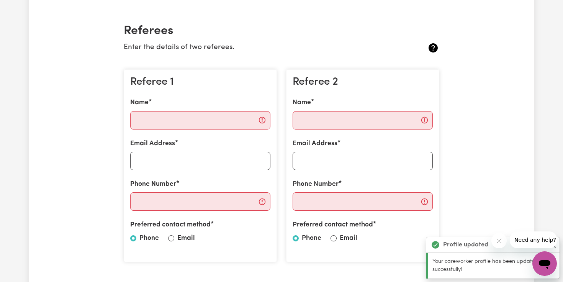
scroll to position [175, 0]
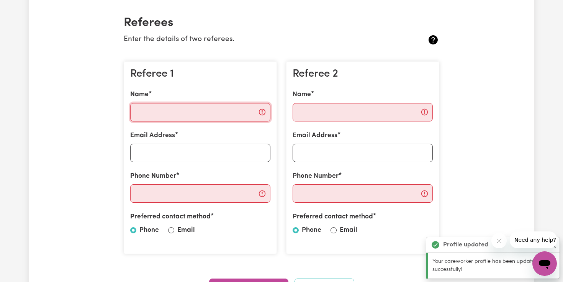
click at [247, 120] on input "Name" at bounding box center [200, 112] width 140 height 18
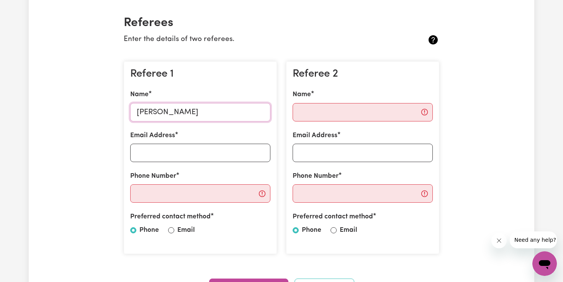
type input "[PERSON_NAME]"
click at [228, 160] on input "Email Address" at bounding box center [200, 153] width 140 height 18
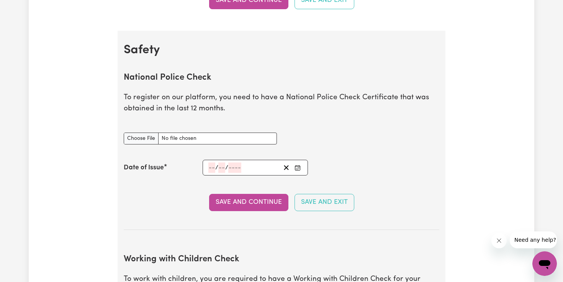
scroll to position [463, 0]
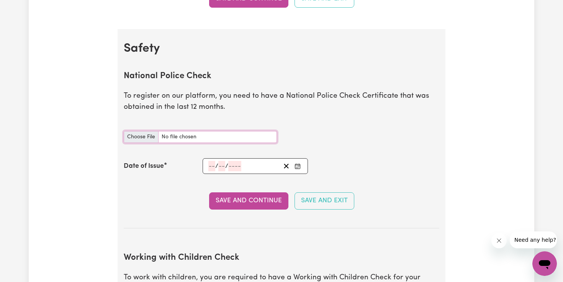
click at [149, 138] on input "National Police Check document" at bounding box center [200, 137] width 153 height 12
type input "C:\fakepath\Police check .pdf"
click at [212, 165] on input "number" at bounding box center [212, 166] width 7 height 10
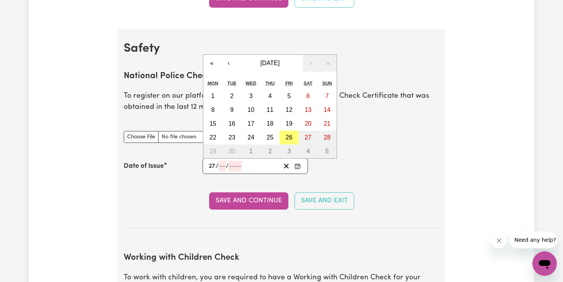
type input "27"
type input "11"
type input "0002-11-27"
type input "2"
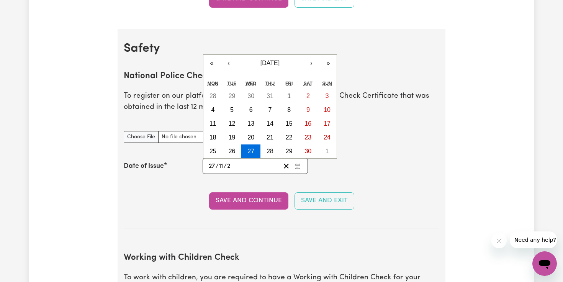
type input "0020-11-27"
type input "20"
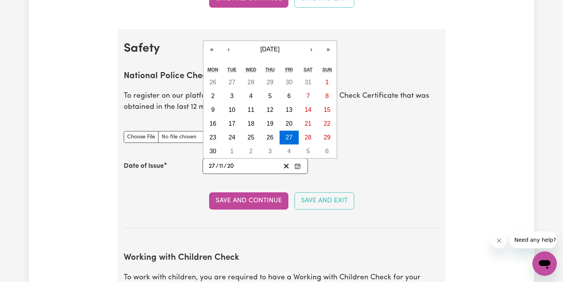
type input "0202-11-27"
type input "202"
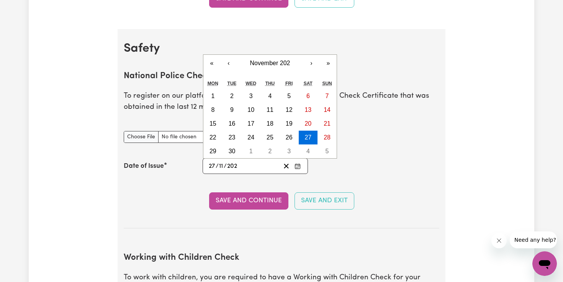
type input "[DATE]"
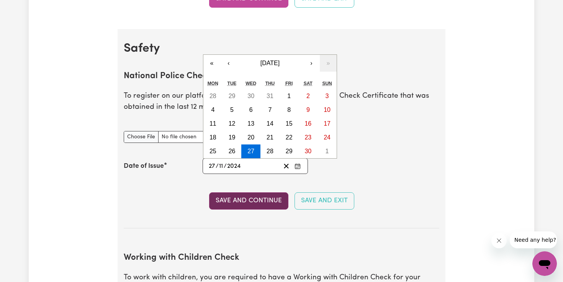
type input "2024"
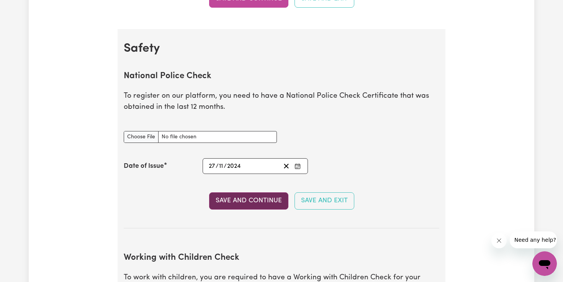
click at [245, 201] on button "Save and Continue" at bounding box center [248, 200] width 79 height 17
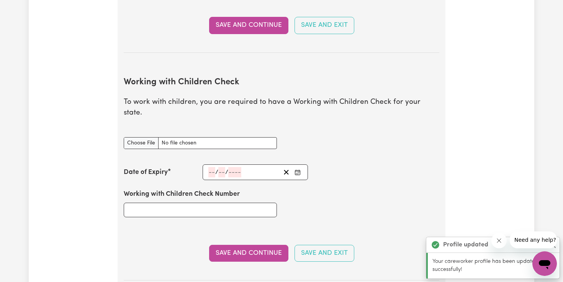
scroll to position [704, 0]
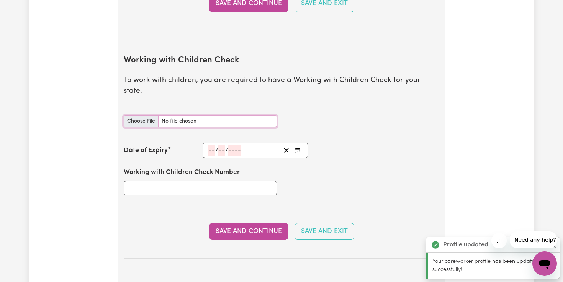
click at [136, 115] on input "Working with Children Check document" at bounding box center [200, 121] width 153 height 12
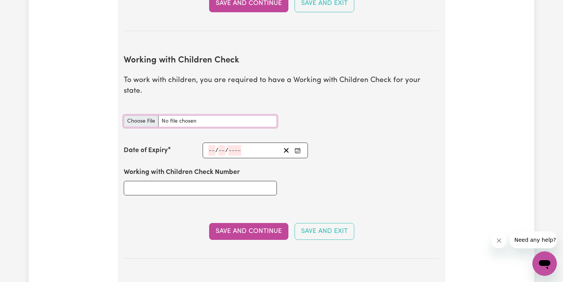
type input "C:\fakepath\IMG_1862.jpg"
click at [213, 145] on input "number" at bounding box center [212, 150] width 7 height 10
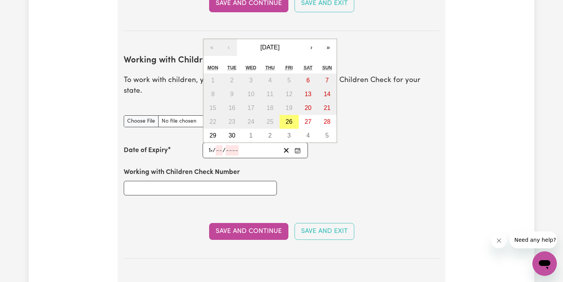
type input "14"
type input "09"
type input "202"
type input "[DATE]"
type input "9"
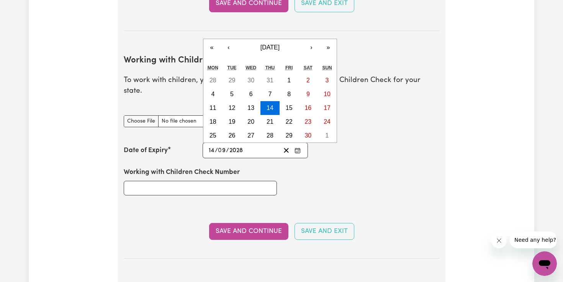
type input "2028"
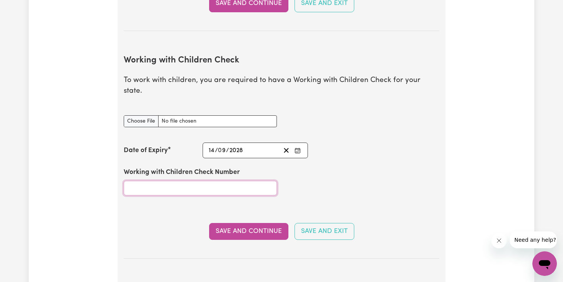
click at [189, 181] on input "Working with Children Check Number" at bounding box center [200, 188] width 153 height 15
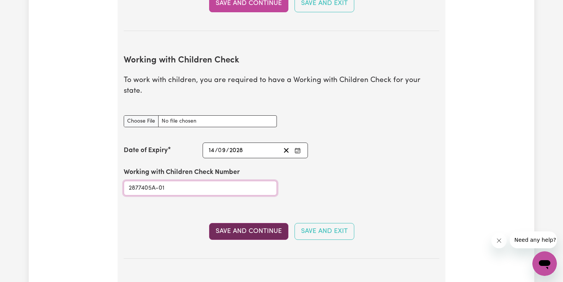
type input "2877405A-01"
click at [244, 223] on button "Save and Continue" at bounding box center [248, 231] width 79 height 17
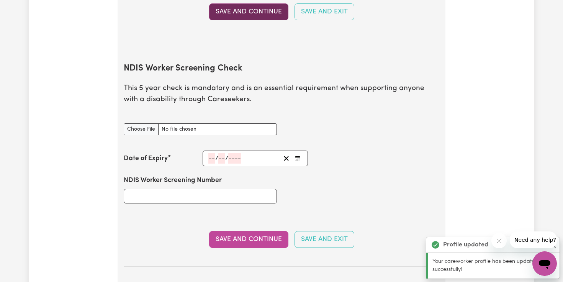
scroll to position [975, 0]
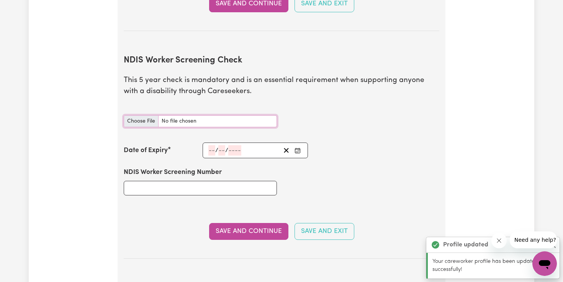
click at [146, 115] on input "NDIS Worker Screening Check document" at bounding box center [200, 121] width 153 height 12
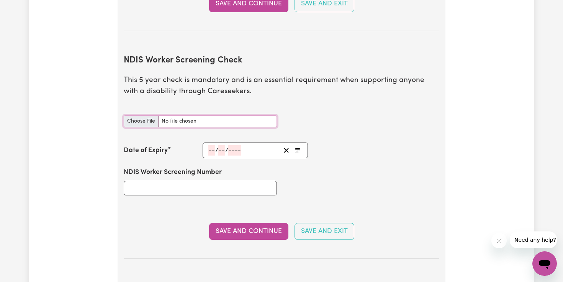
type input "C:\fakepath\Screenshot [DATE] 6.12.31 pm.png"
click at [200, 181] on input "NDIS Worker Screening Number" at bounding box center [200, 188] width 153 height 15
type input "31308079"
click at [211, 145] on input "number" at bounding box center [212, 150] width 7 height 10
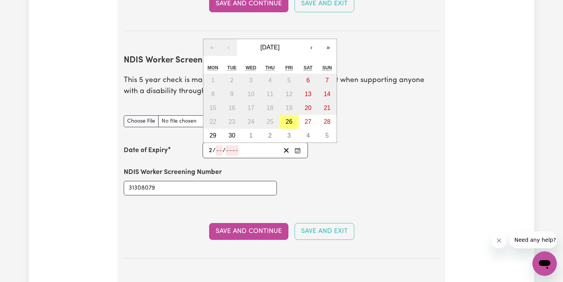
type input "24"
type input "10"
type input "202"
type input "[DATE]"
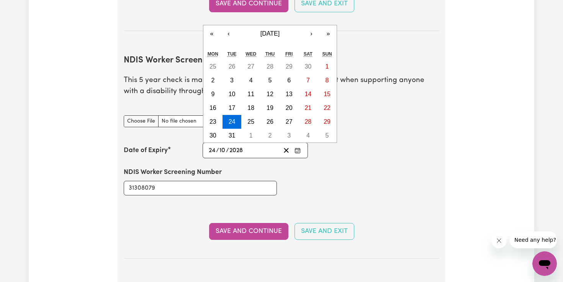
type input "2028"
click at [300, 182] on div "NDIS Worker Screening Number 31308079" at bounding box center [281, 181] width 325 height 46
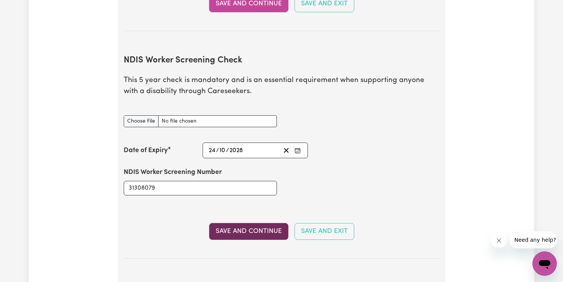
click at [271, 223] on button "Save and Continue" at bounding box center [248, 231] width 79 height 17
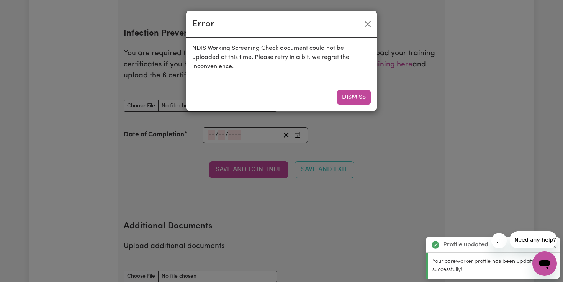
scroll to position [1235, 0]
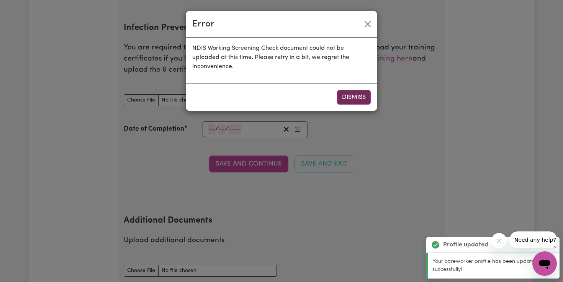
click at [356, 99] on button "Dismiss" at bounding box center [354, 97] width 34 height 15
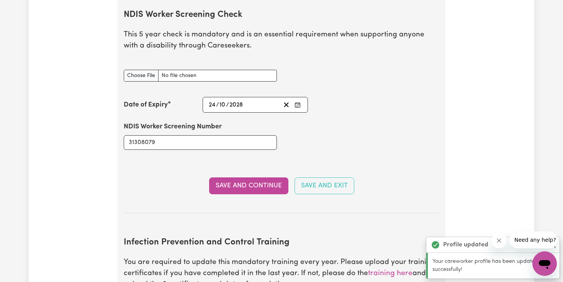
scroll to position [1021, 0]
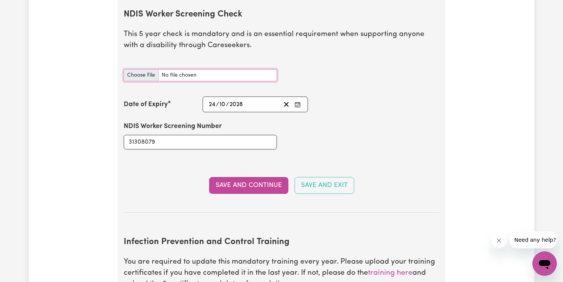
click at [152, 69] on input "NDIS Worker Screening Check document" at bounding box center [200, 75] width 153 height 12
type input "C:\fakepath\Screenshot [DATE] 6.12.31 pm.png"
click at [269, 177] on button "Save and Continue" at bounding box center [248, 185] width 79 height 17
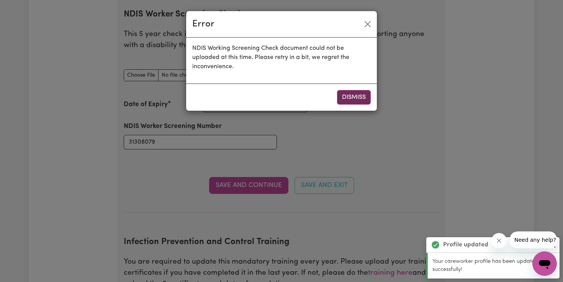
click at [343, 101] on button "Dismiss" at bounding box center [354, 97] width 34 height 15
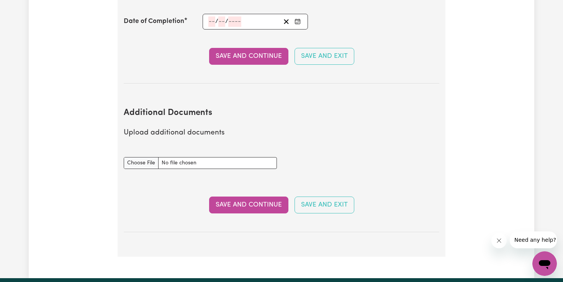
scroll to position [1339, 0]
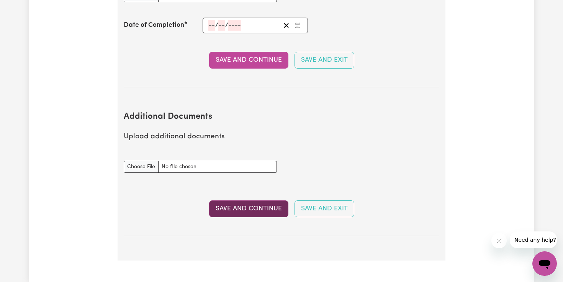
click at [240, 201] on button "Save and Continue" at bounding box center [248, 208] width 79 height 17
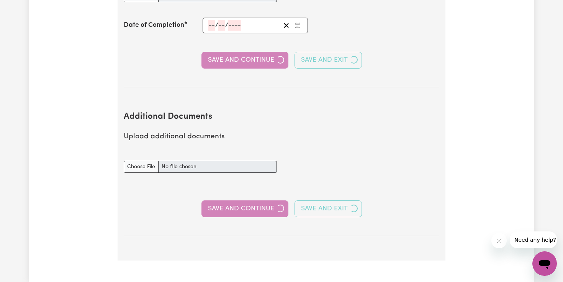
select select "Certificate III (Individual Support)"
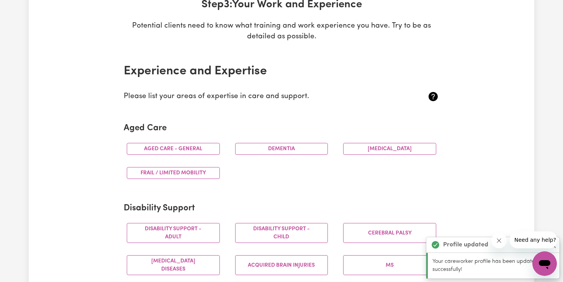
scroll to position [127, 0]
click at [200, 148] on button "Aged care - General" at bounding box center [173, 149] width 93 height 12
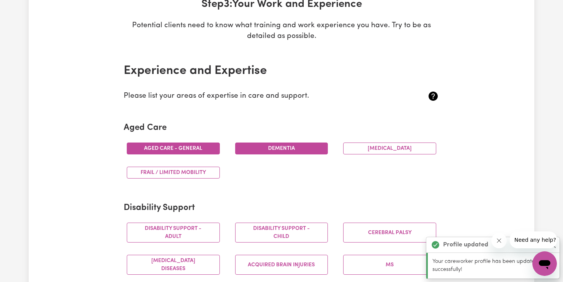
click at [261, 150] on button "Dementia" at bounding box center [281, 149] width 93 height 12
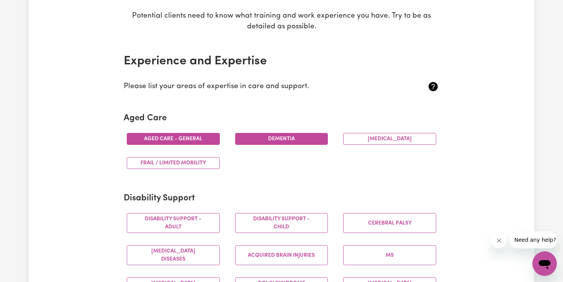
scroll to position [138, 0]
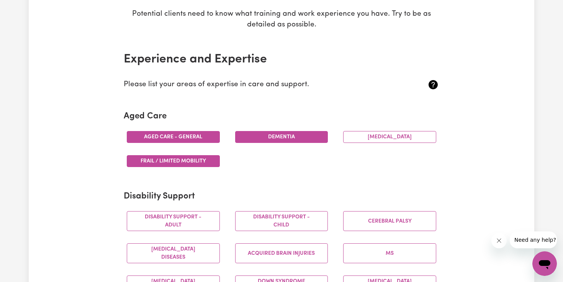
click at [192, 163] on button "Frail / limited mobility" at bounding box center [173, 161] width 93 height 12
click at [365, 136] on button "[MEDICAL_DATA]" at bounding box center [389, 137] width 93 height 12
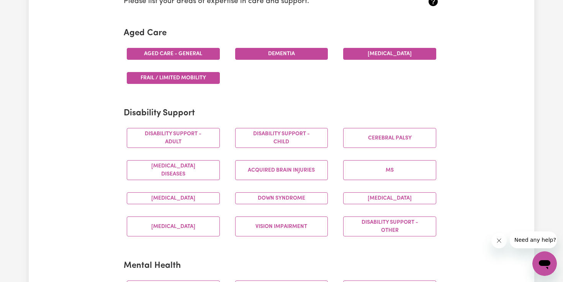
scroll to position [222, 0]
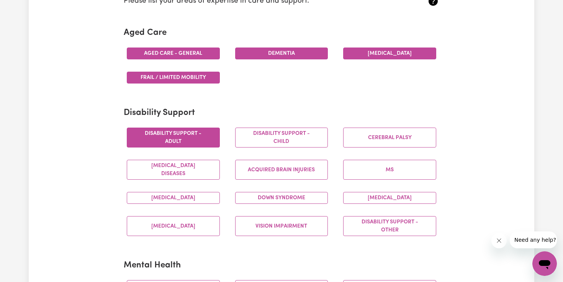
click at [194, 142] on button "Disability support - Adult" at bounding box center [173, 138] width 93 height 20
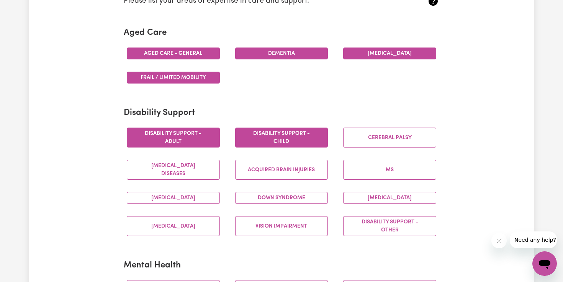
click at [261, 142] on button "Disability support - Child" at bounding box center [281, 138] width 93 height 20
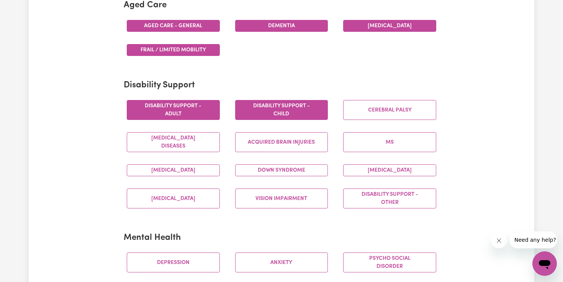
scroll to position [251, 0]
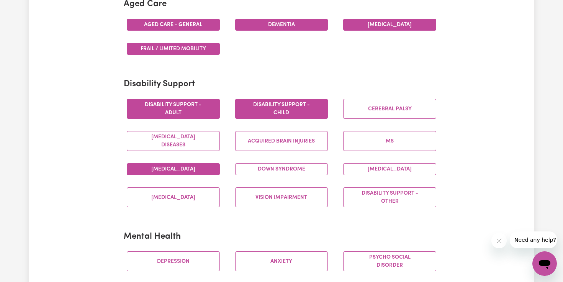
click at [181, 166] on button "[MEDICAL_DATA]" at bounding box center [173, 169] width 93 height 12
click at [259, 171] on button "Down syndrome" at bounding box center [281, 169] width 93 height 12
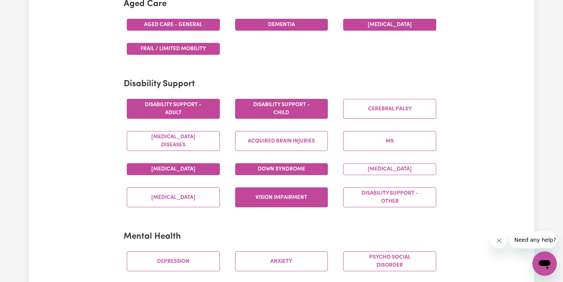
click at [326, 203] on button "Vision impairment" at bounding box center [281, 197] width 93 height 20
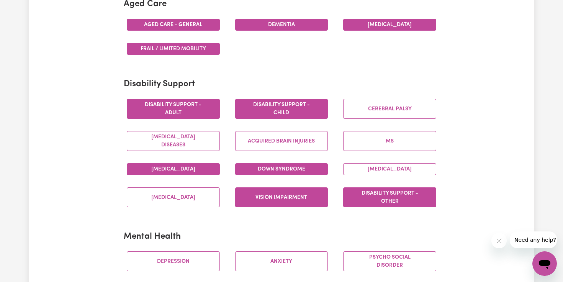
click at [372, 202] on button "Disability support - Other" at bounding box center [389, 197] width 93 height 20
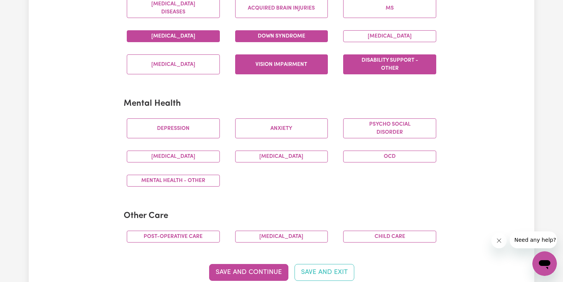
scroll to position [392, 0]
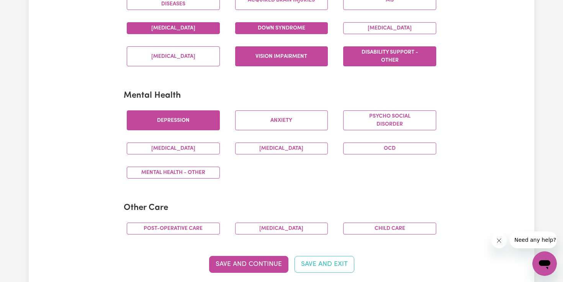
click at [202, 128] on button "Depression" at bounding box center [173, 120] width 93 height 20
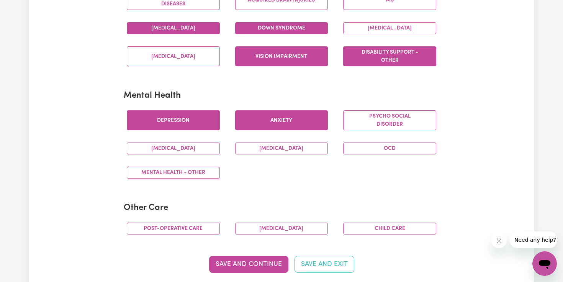
click at [266, 126] on button "Anxiety" at bounding box center [281, 120] width 93 height 20
click at [182, 170] on button "Mental Health - Other" at bounding box center [173, 173] width 93 height 12
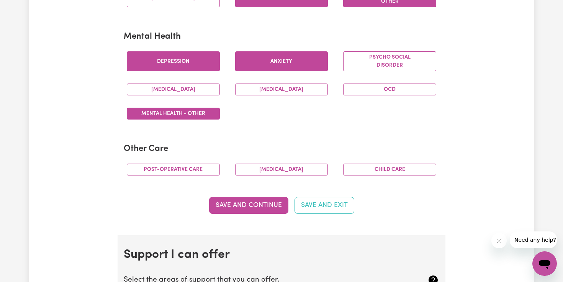
scroll to position [459, 0]
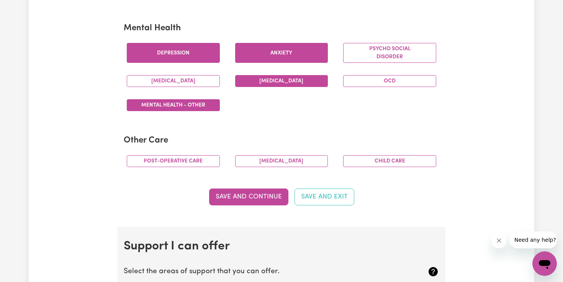
click at [263, 83] on button "[MEDICAL_DATA]" at bounding box center [281, 81] width 93 height 12
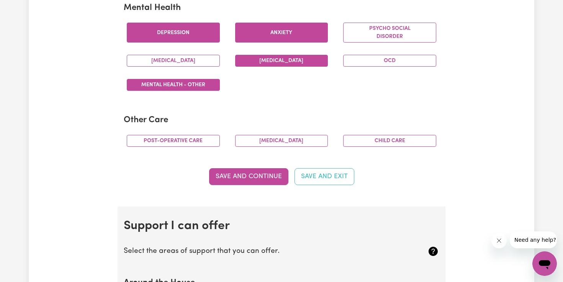
scroll to position [480, 0]
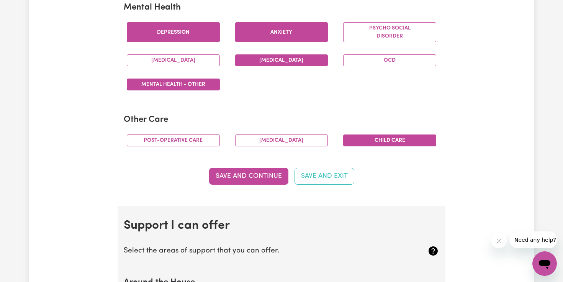
click at [374, 144] on button "Child care" at bounding box center [389, 141] width 93 height 12
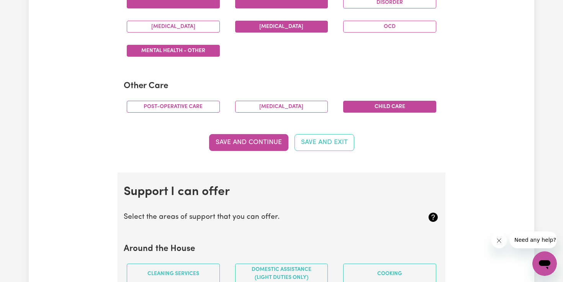
scroll to position [520, 0]
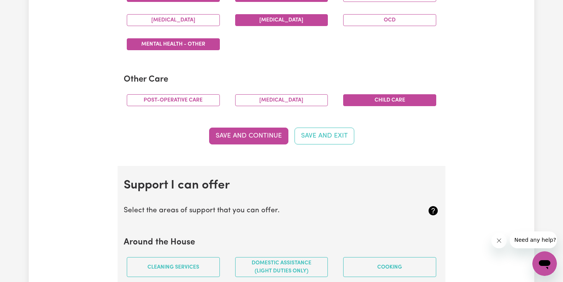
click at [267, 94] on div "[MEDICAL_DATA]" at bounding box center [282, 100] width 108 height 24
click at [264, 97] on button "[MEDICAL_DATA]" at bounding box center [281, 100] width 93 height 12
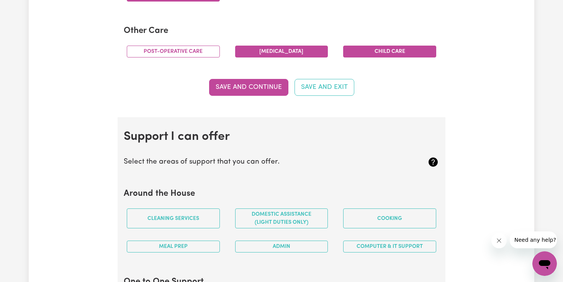
scroll to position [577, 0]
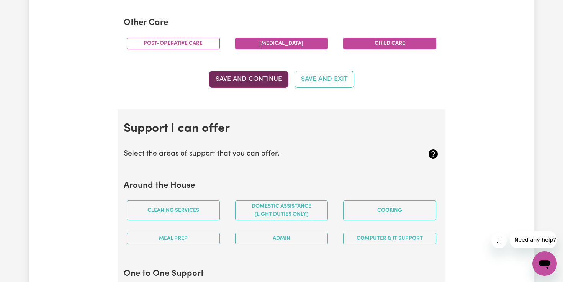
click at [235, 79] on button "Save and Continue" at bounding box center [248, 79] width 79 height 17
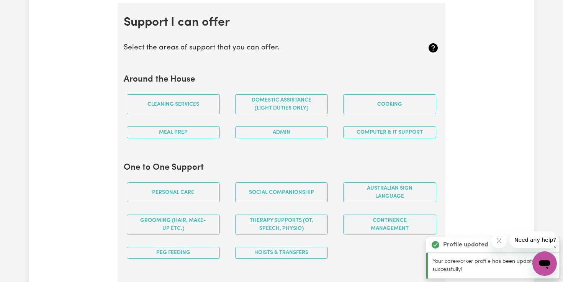
scroll to position [686, 0]
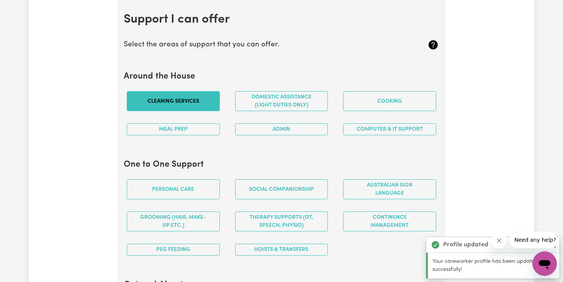
click at [203, 104] on button "Cleaning services" at bounding box center [173, 101] width 93 height 20
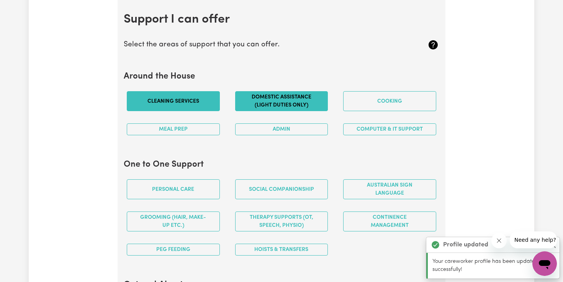
click at [257, 102] on button "Domestic assistance (light duties only)" at bounding box center [281, 101] width 93 height 20
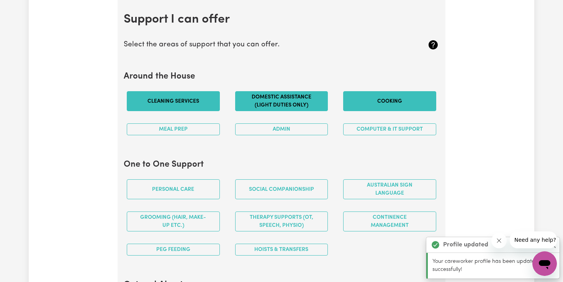
click at [351, 106] on button "Cooking" at bounding box center [389, 101] width 93 height 20
click at [208, 135] on button "Meal prep" at bounding box center [173, 129] width 93 height 12
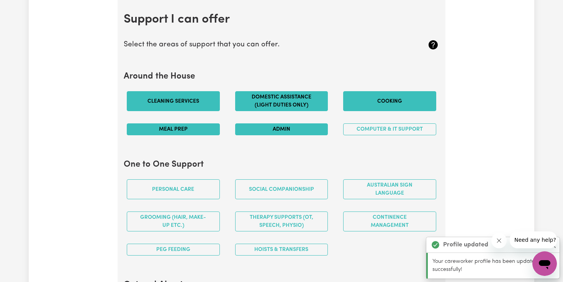
click at [270, 127] on button "Admin" at bounding box center [281, 129] width 93 height 12
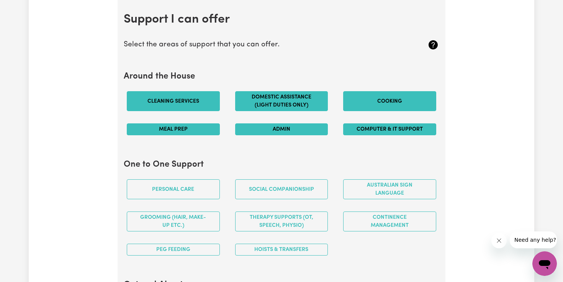
click at [366, 135] on button "Computer & IT Support" at bounding box center [389, 129] width 93 height 12
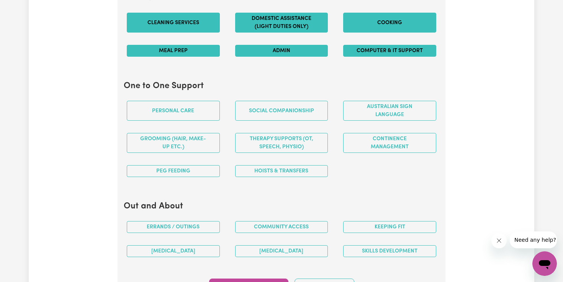
scroll to position [766, 0]
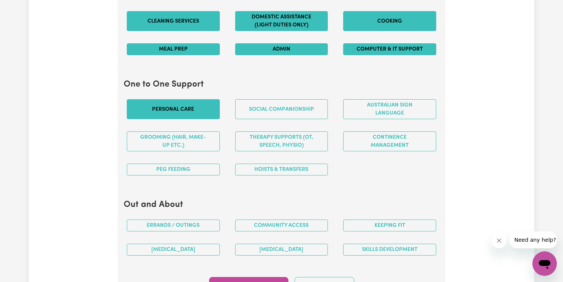
click at [198, 115] on button "Personal care" at bounding box center [173, 109] width 93 height 20
click at [277, 123] on div "Social companionship" at bounding box center [282, 109] width 108 height 32
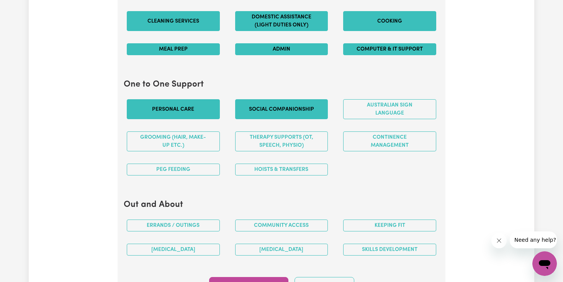
click at [277, 114] on button "Social companionship" at bounding box center [281, 109] width 93 height 20
click at [198, 146] on button "Grooming (hair, make-up etc.)" at bounding box center [173, 141] width 93 height 20
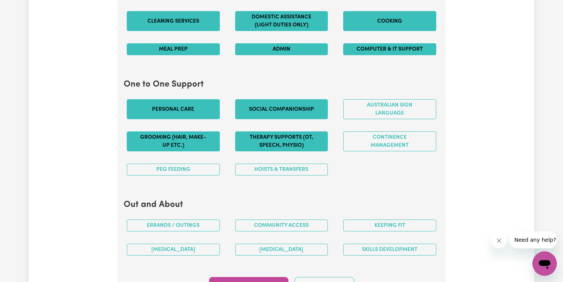
click at [266, 147] on button "Therapy Supports (OT, speech, physio)" at bounding box center [281, 141] width 93 height 20
click at [370, 149] on button "Continence management" at bounding box center [389, 141] width 93 height 20
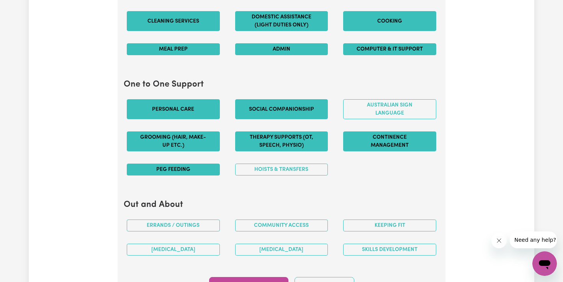
click at [199, 174] on button "PEG feeding" at bounding box center [173, 170] width 93 height 12
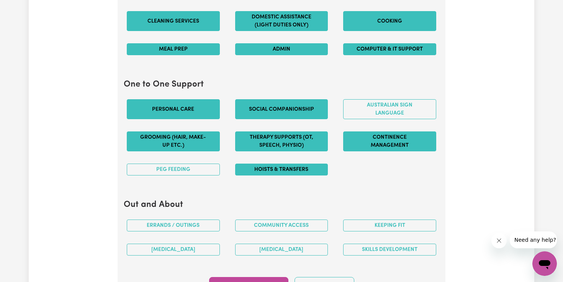
click at [273, 170] on button "Hoists & transfers" at bounding box center [281, 170] width 93 height 12
click at [197, 174] on button "PEG feeding" at bounding box center [173, 170] width 93 height 12
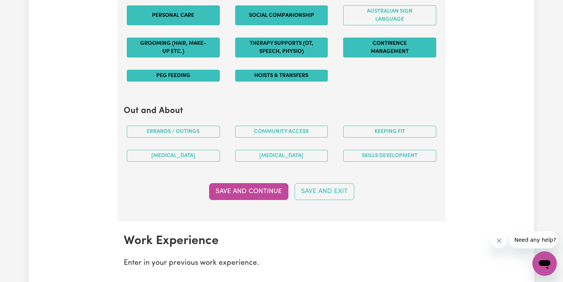
scroll to position [864, 0]
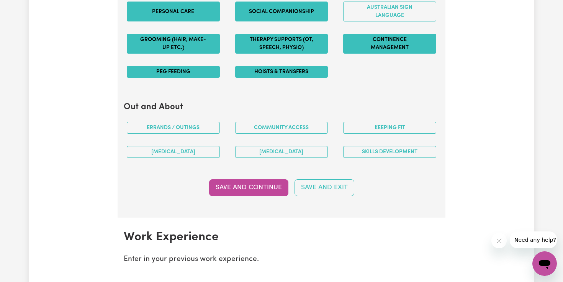
click at [212, 75] on button "PEG feeding" at bounding box center [173, 72] width 93 height 12
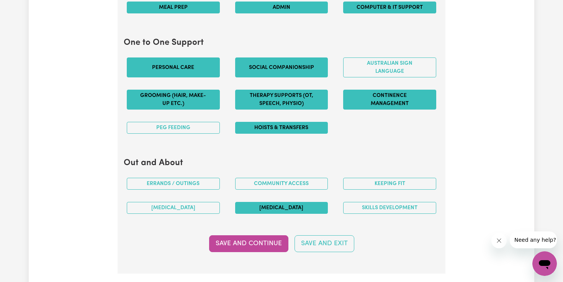
scroll to position [823, 0]
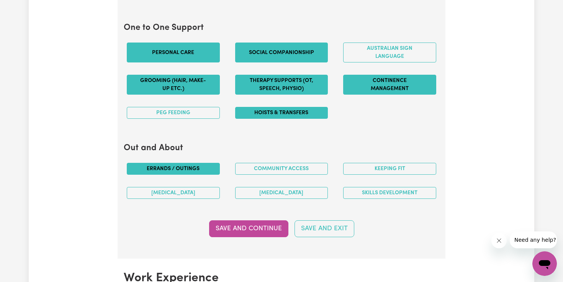
click at [187, 169] on button "Errands / Outings" at bounding box center [173, 169] width 93 height 12
click at [279, 168] on button "Community access" at bounding box center [281, 169] width 93 height 12
click at [373, 176] on div "Keeping fit" at bounding box center [390, 169] width 108 height 24
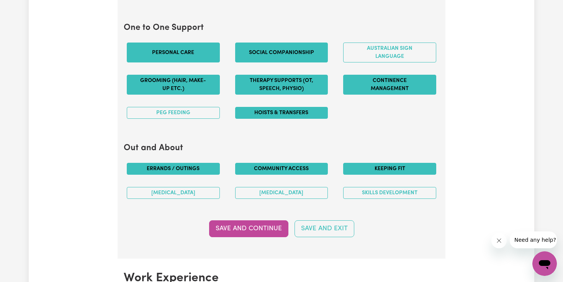
click at [370, 169] on button "Keeping fit" at bounding box center [389, 169] width 93 height 12
click at [212, 195] on button "[MEDICAL_DATA]" at bounding box center [173, 193] width 93 height 12
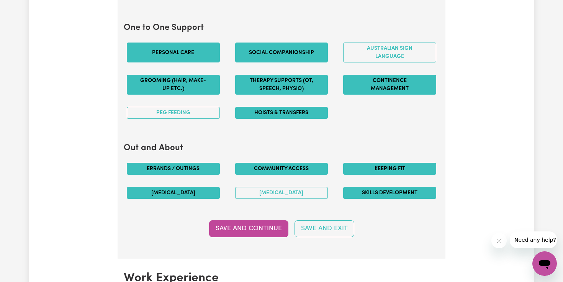
click at [397, 194] on button "Skills Development" at bounding box center [389, 193] width 93 height 12
click at [271, 231] on button "Save and Continue" at bounding box center [248, 228] width 79 height 17
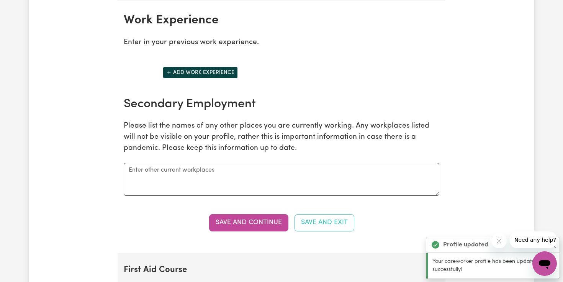
scroll to position [1082, 0]
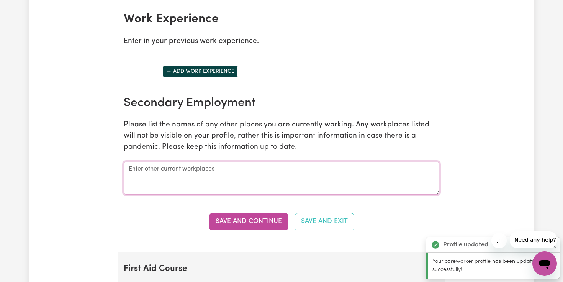
click at [213, 187] on textarea at bounding box center [282, 178] width 316 height 33
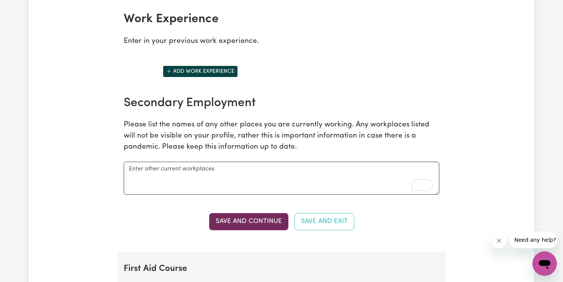
click at [231, 215] on button "Save and Continue" at bounding box center [248, 221] width 79 height 17
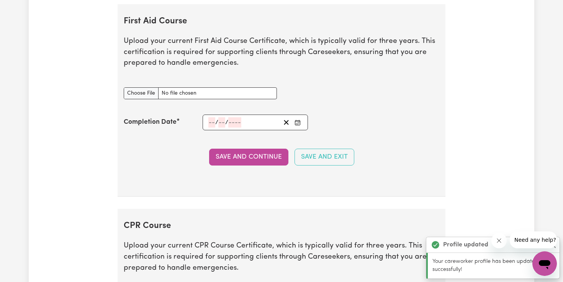
scroll to position [1334, 0]
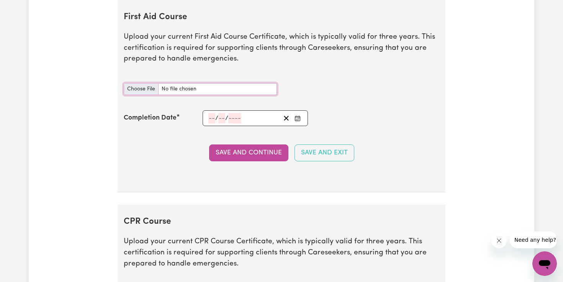
click at [158, 89] on input "First Aid Course document" at bounding box center [200, 89] width 153 height 12
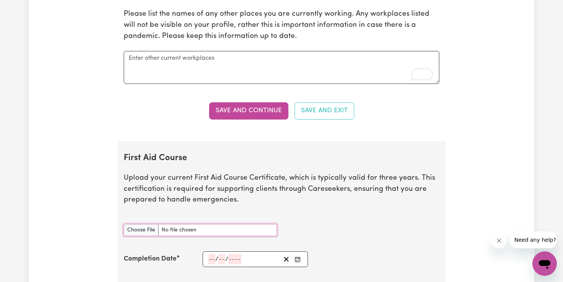
scroll to position [1192, 0]
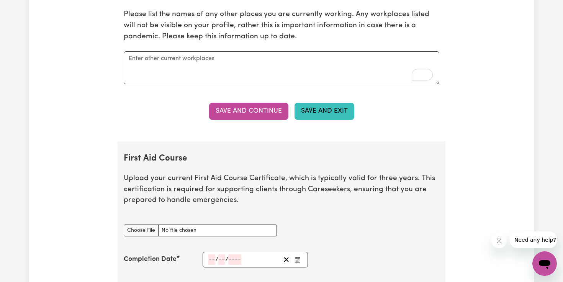
click at [325, 118] on button "Save and Exit" at bounding box center [325, 111] width 60 height 17
